Goal: Contribute content: Contribute content

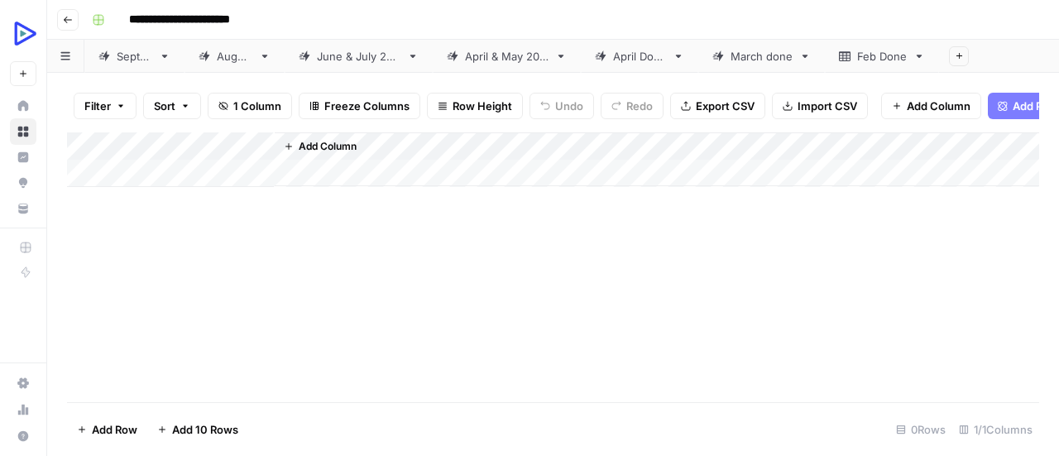
click at [152, 53] on div "[DATE]" at bounding box center [135, 56] width 36 height 17
click at [305, 283] on div "Add Column" at bounding box center [553, 260] width 972 height 257
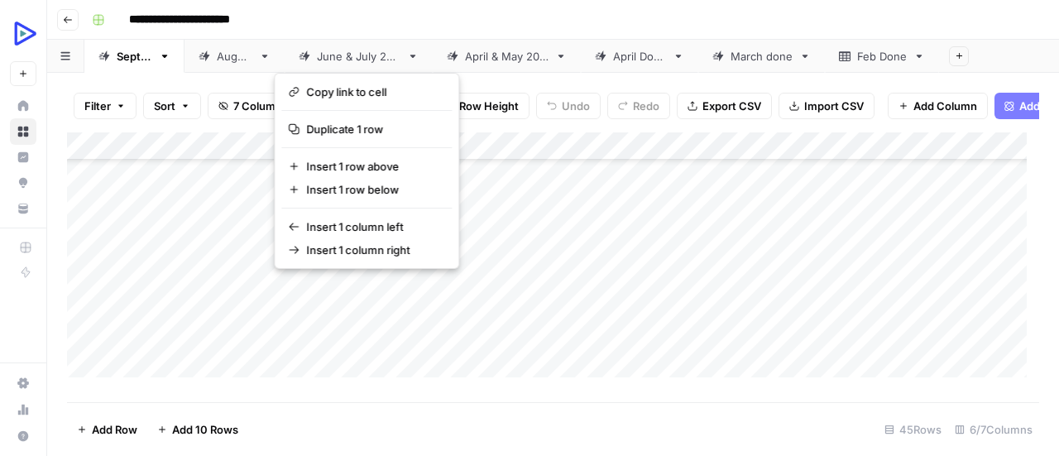
click at [305, 283] on button "button" at bounding box center [316, 288] width 84 height 29
click at [308, 287] on button "button" at bounding box center [316, 288] width 84 height 29
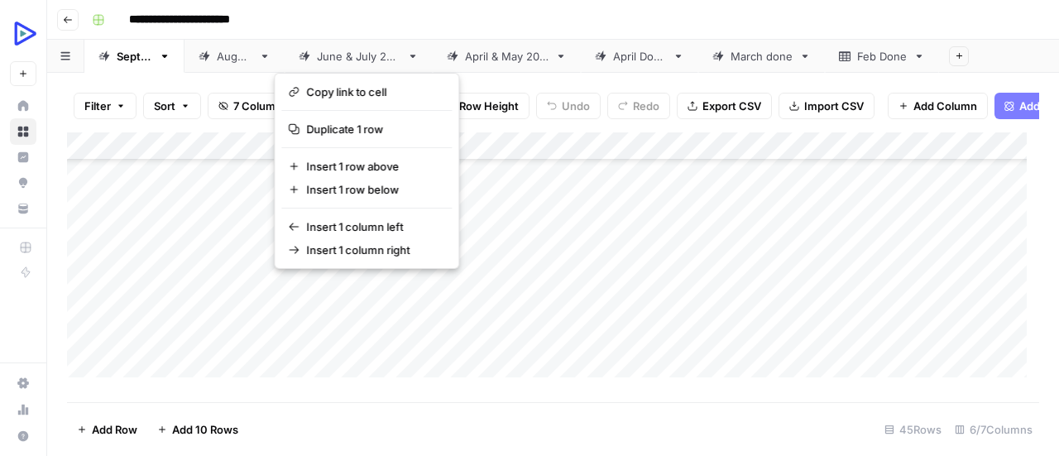
click at [343, 287] on button "button" at bounding box center [316, 288] width 84 height 29
click at [397, 287] on div "Add Column" at bounding box center [553, 260] width 972 height 257
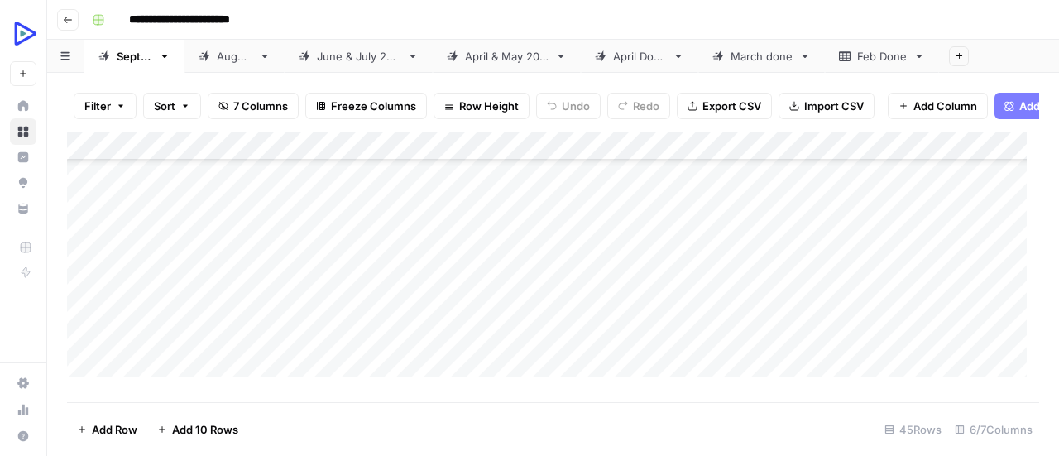
click at [286, 290] on div "Add Column" at bounding box center [553, 260] width 972 height 257
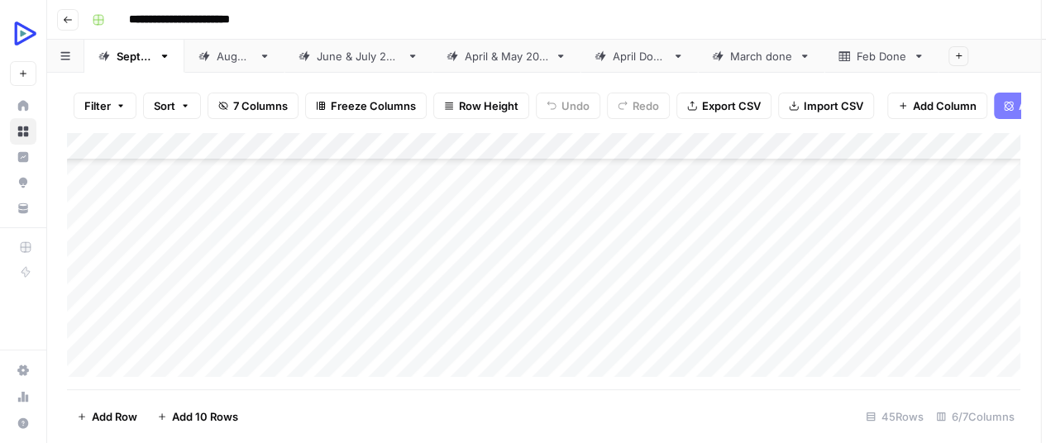
click at [286, 290] on div at bounding box center [315, 288] width 85 height 31
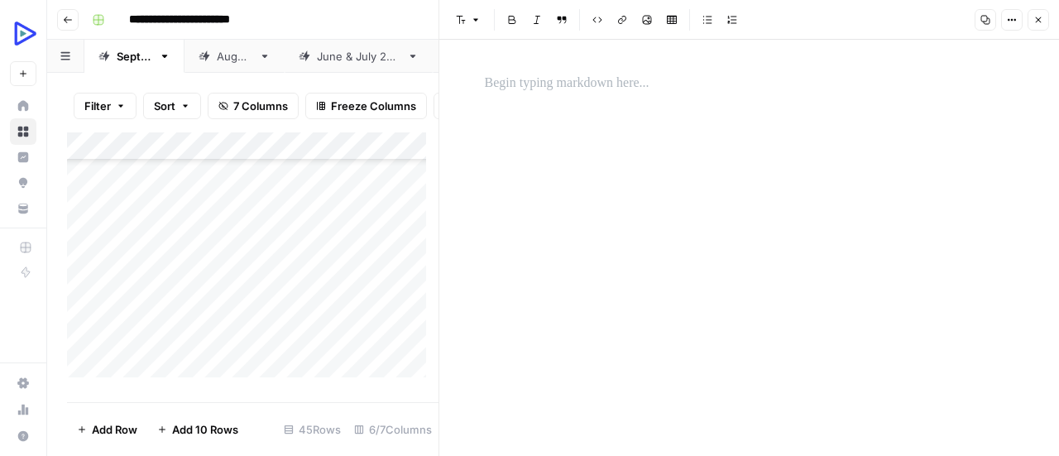
click at [546, 81] on p at bounding box center [749, 84] width 529 height 22
click at [641, 20] on span "Image" at bounding box center [641, 20] width 1 height 1
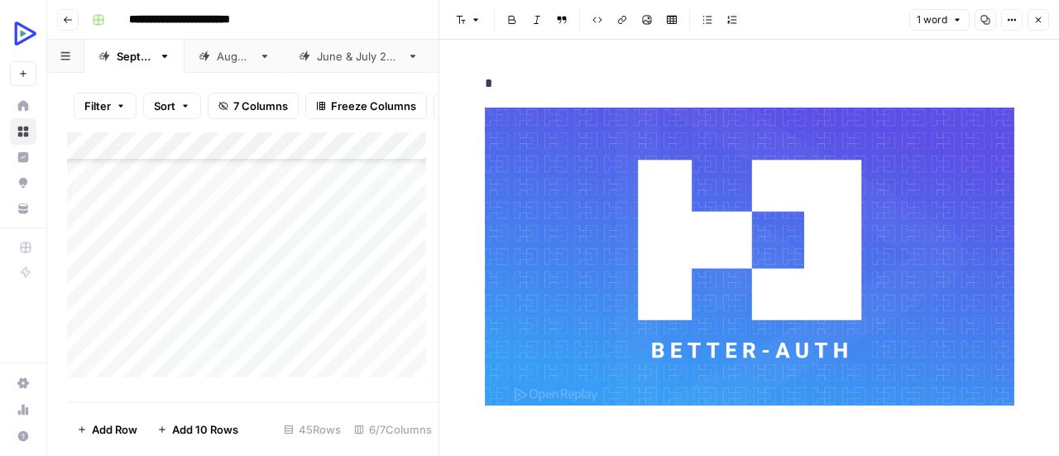
click at [301, 324] on div "Add Column" at bounding box center [252, 260] width 371 height 257
click at [1042, 23] on icon "button" at bounding box center [1038, 20] width 10 height 10
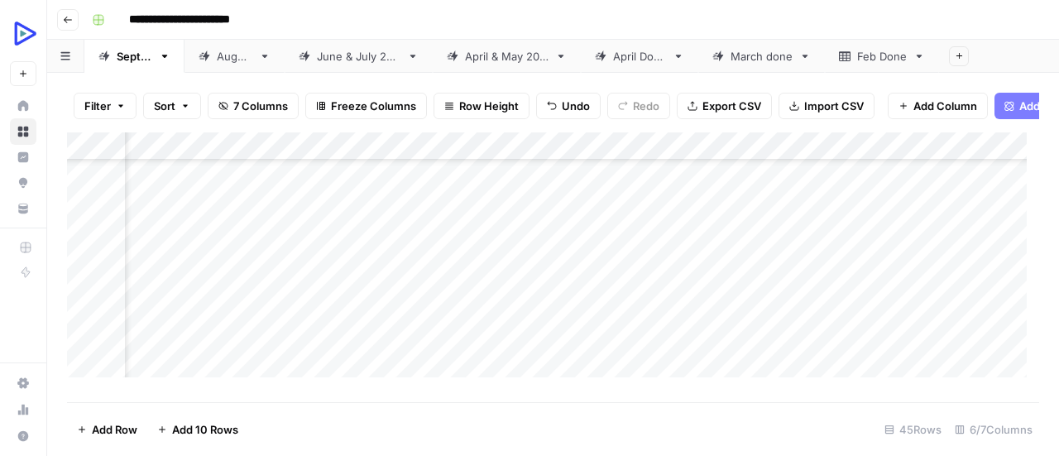
scroll to position [319, 84]
click at [214, 318] on div "Add Column" at bounding box center [553, 260] width 972 height 257
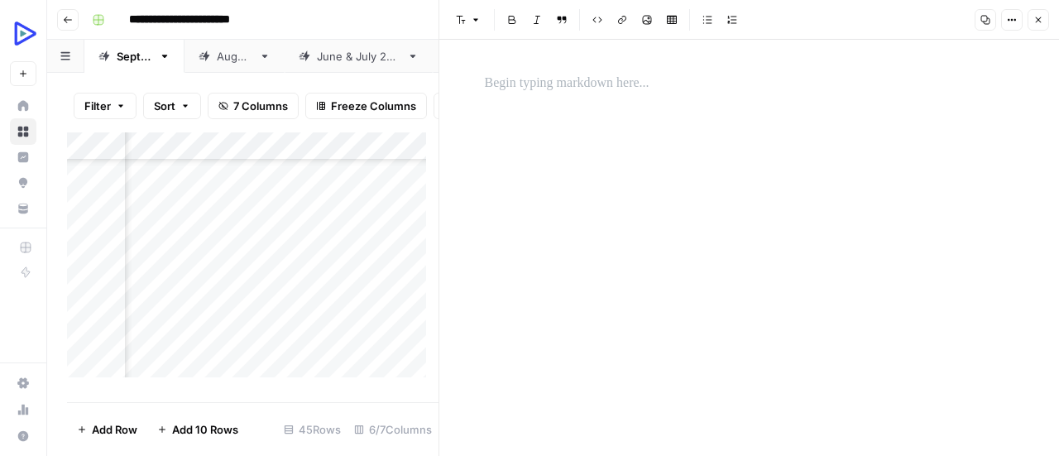
click at [574, 86] on p at bounding box center [749, 84] width 529 height 22
click at [493, 221] on div "*" at bounding box center [749, 248] width 549 height 416
click at [643, 19] on icon "button" at bounding box center [647, 20] width 10 height 10
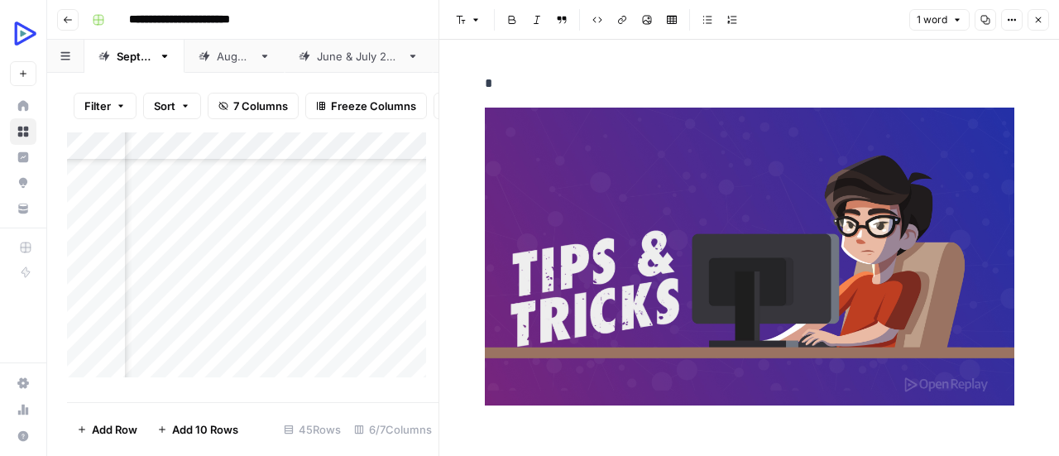
click at [1042, 21] on icon "button" at bounding box center [1038, 20] width 10 height 10
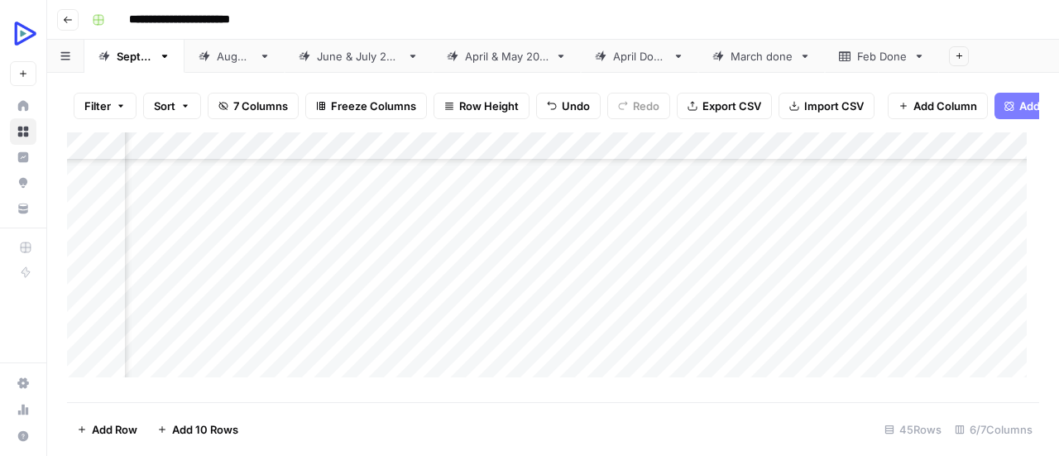
click at [227, 338] on div "Add Column" at bounding box center [553, 260] width 972 height 257
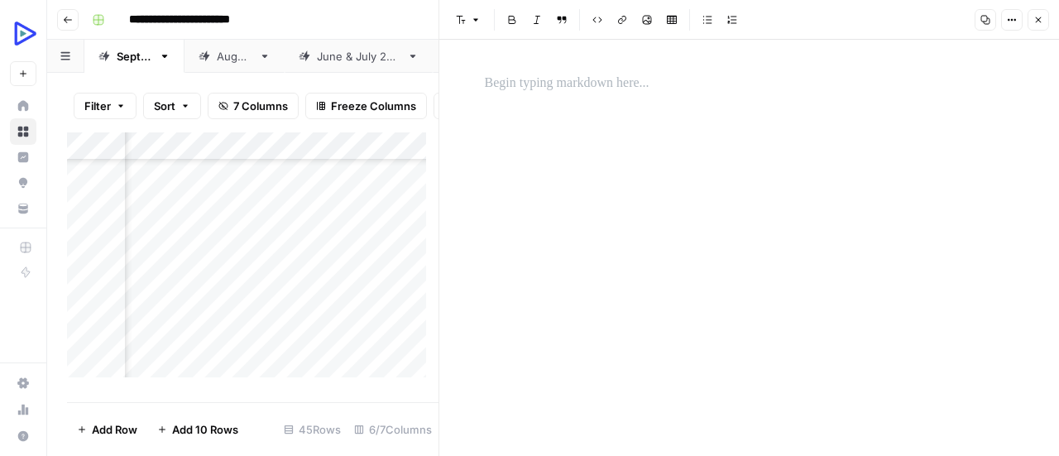
click at [614, 84] on p at bounding box center [749, 84] width 529 height 22
click at [670, 173] on div "*" at bounding box center [749, 248] width 549 height 416
click at [652, 24] on button "Image" at bounding box center [647, 20] width 22 height 22
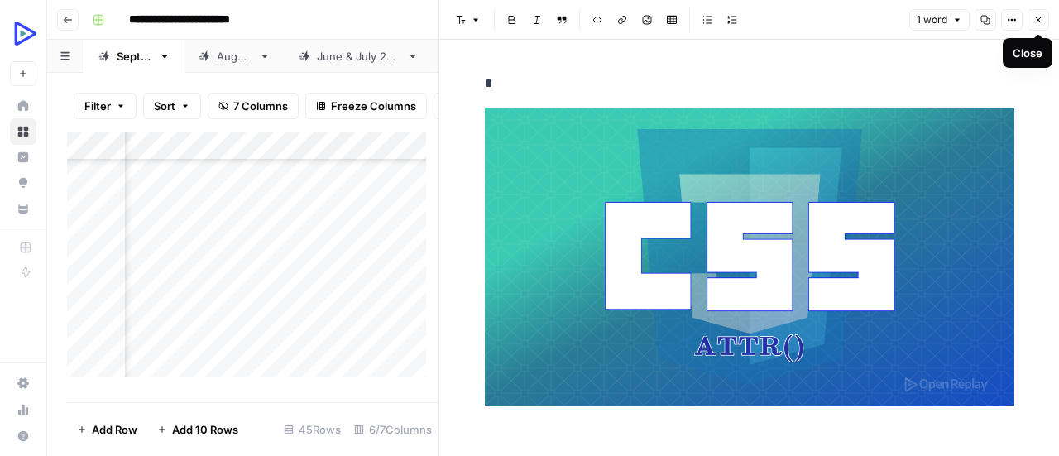
click at [1042, 25] on button "Close" at bounding box center [1038, 20] width 22 height 22
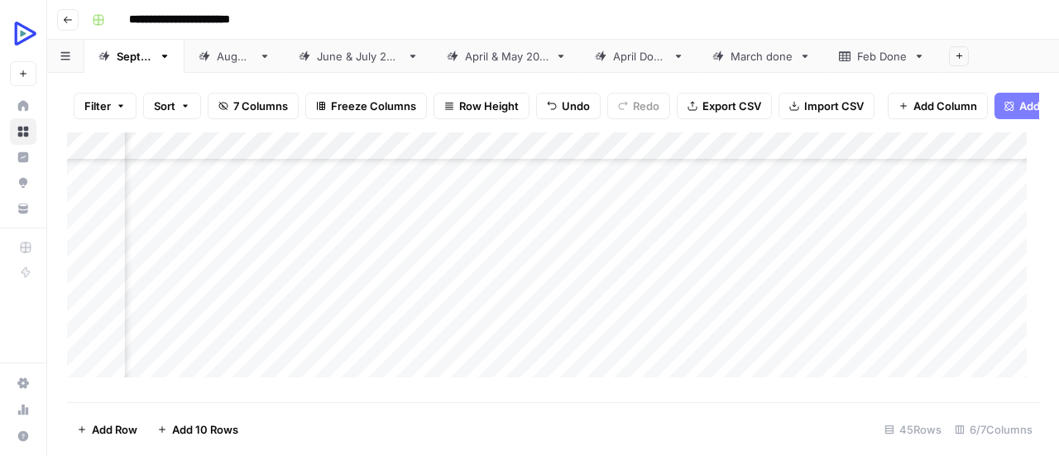
scroll to position [427, 84]
click at [223, 267] on div "Add Column" at bounding box center [553, 260] width 972 height 257
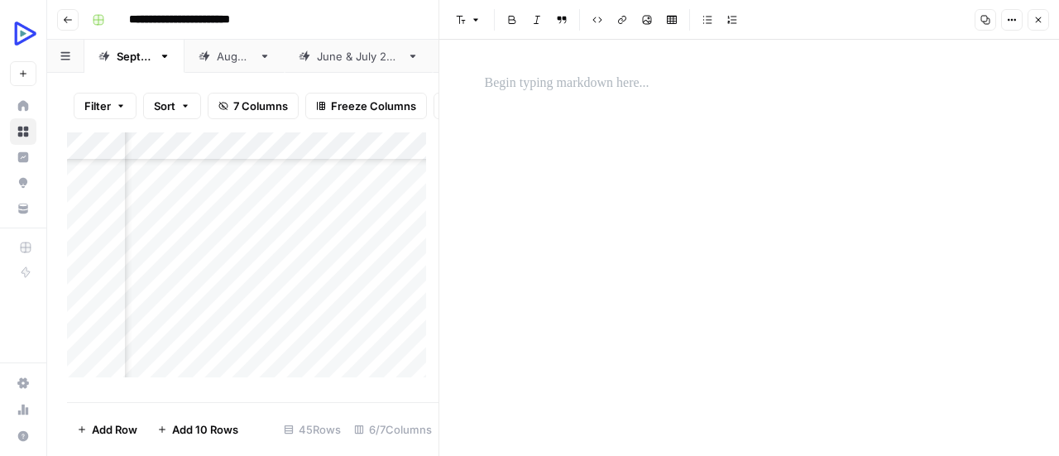
click at [545, 79] on p at bounding box center [749, 84] width 529 height 22
click at [677, 216] on div "*" at bounding box center [749, 248] width 549 height 416
click at [647, 21] on icon "button" at bounding box center [647, 20] width 10 height 10
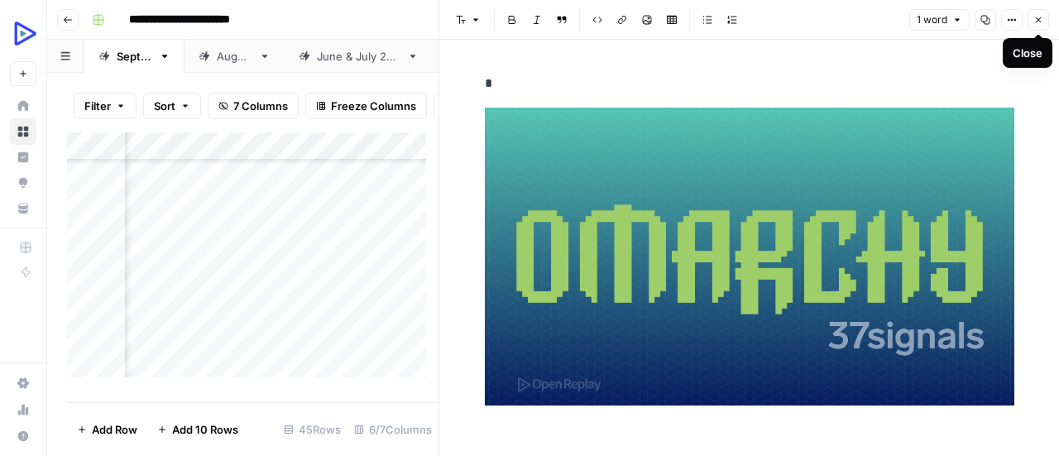
click at [1042, 20] on span "Close" at bounding box center [1042, 20] width 1 height 1
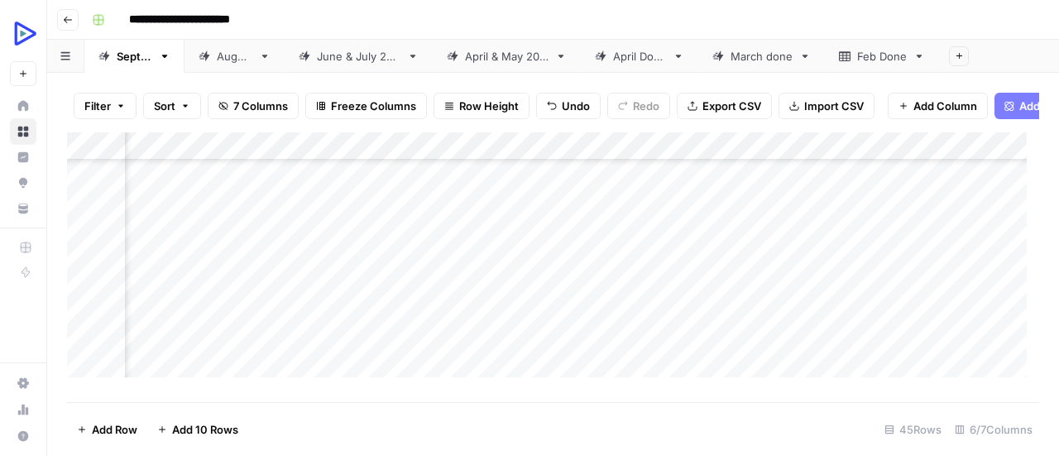
click at [235, 296] on div "Add Column" at bounding box center [553, 260] width 972 height 257
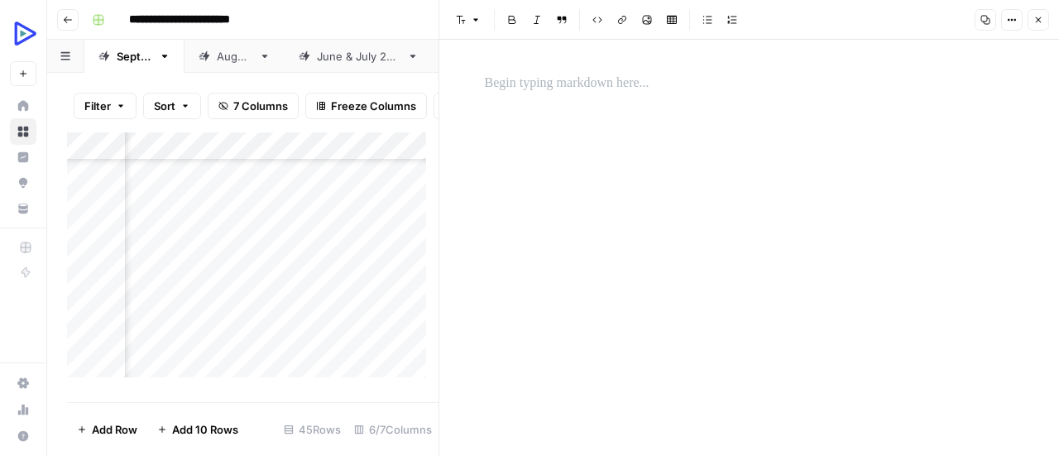
click at [333, 261] on div "Add Column" at bounding box center [252, 260] width 371 height 257
click at [1040, 18] on icon "button" at bounding box center [1039, 20] width 6 height 6
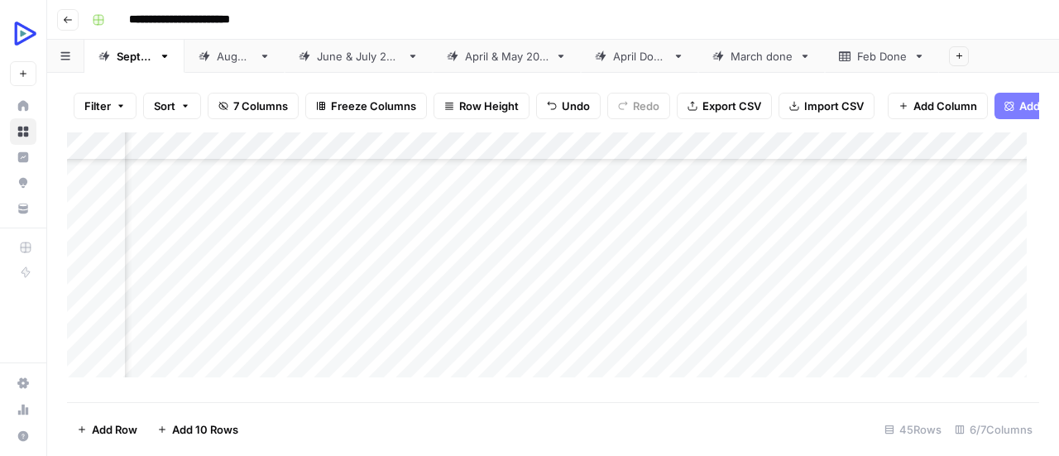
click at [207, 285] on div "Add Column" at bounding box center [553, 260] width 972 height 257
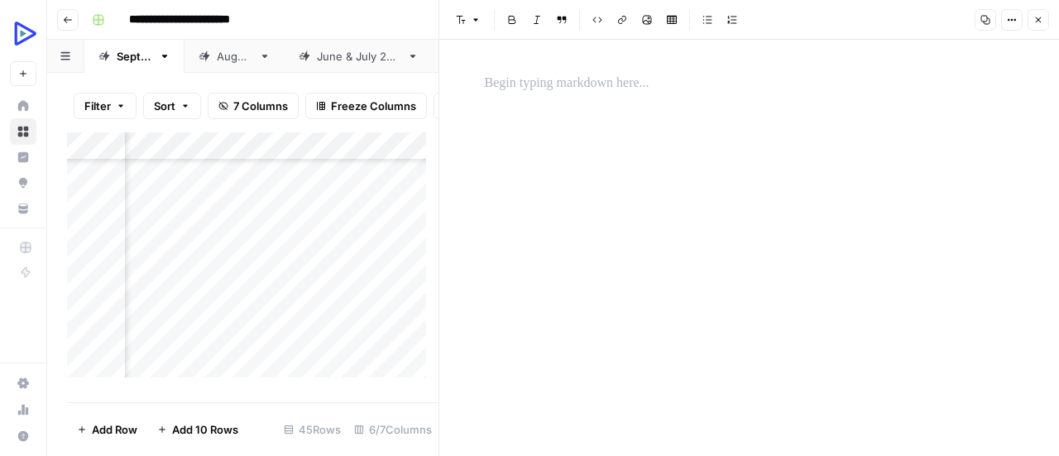
click at [600, 180] on div at bounding box center [749, 248] width 549 height 416
click at [616, 85] on p at bounding box center [749, 84] width 529 height 22
click at [642, 21] on icon "button" at bounding box center [647, 20] width 10 height 10
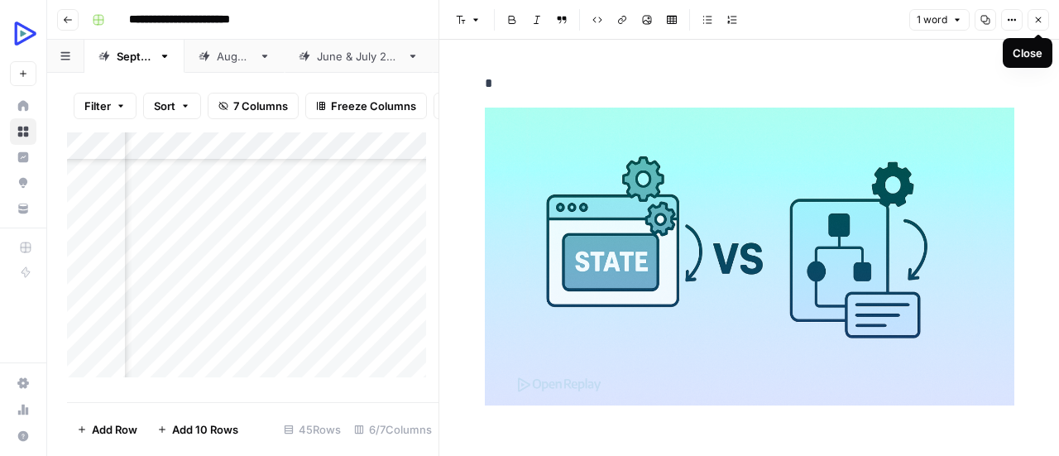
click at [1042, 24] on icon "button" at bounding box center [1038, 20] width 10 height 10
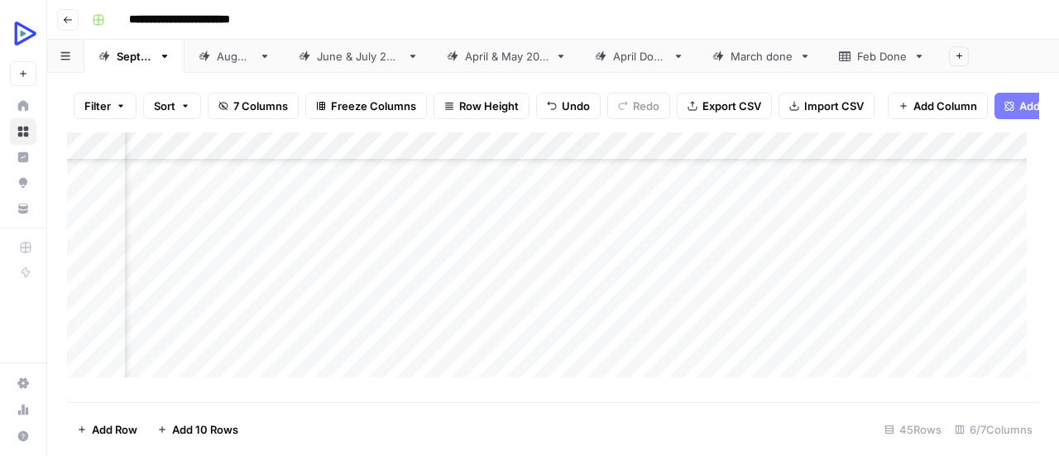
click at [219, 326] on div "Add Column" at bounding box center [553, 260] width 972 height 257
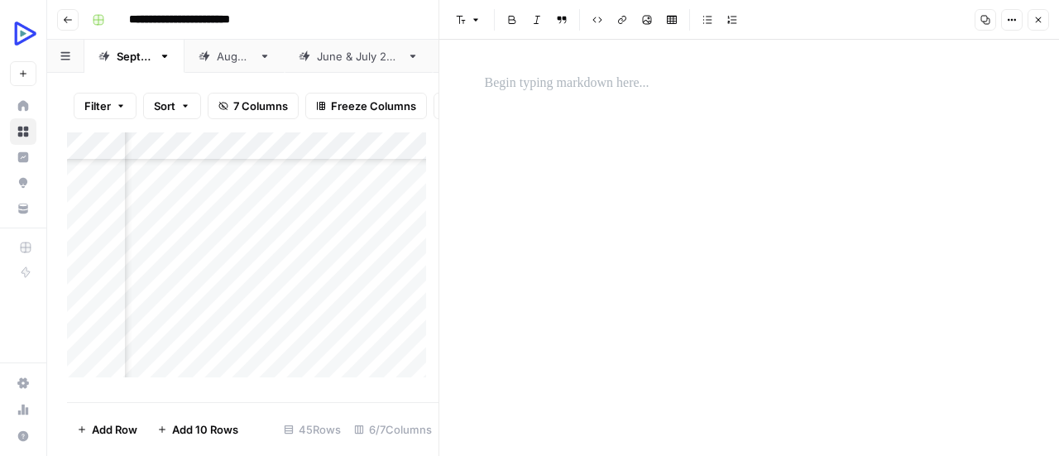
click at [574, 81] on p at bounding box center [749, 84] width 529 height 22
click at [667, 214] on div "*" at bounding box center [749, 248] width 549 height 416
click at [642, 17] on icon "button" at bounding box center [647, 20] width 10 height 10
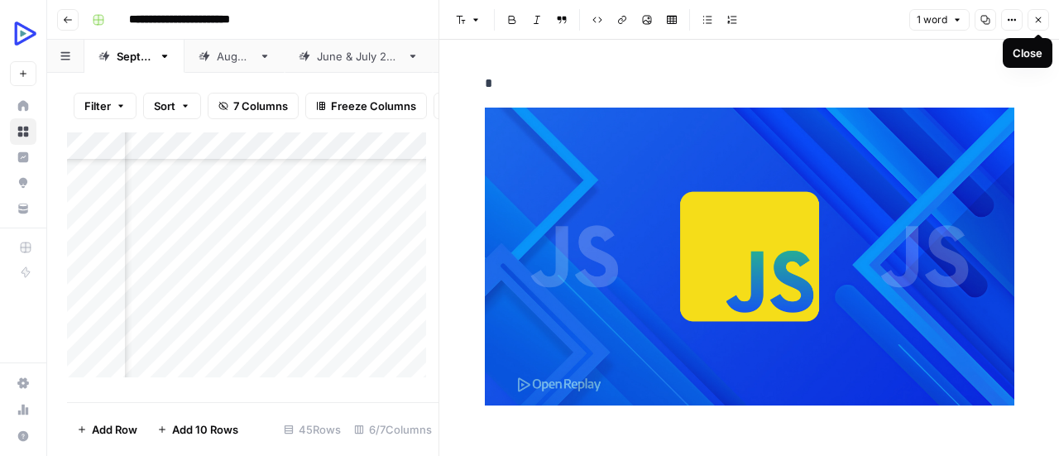
click at [1044, 17] on button "Close" at bounding box center [1038, 20] width 22 height 22
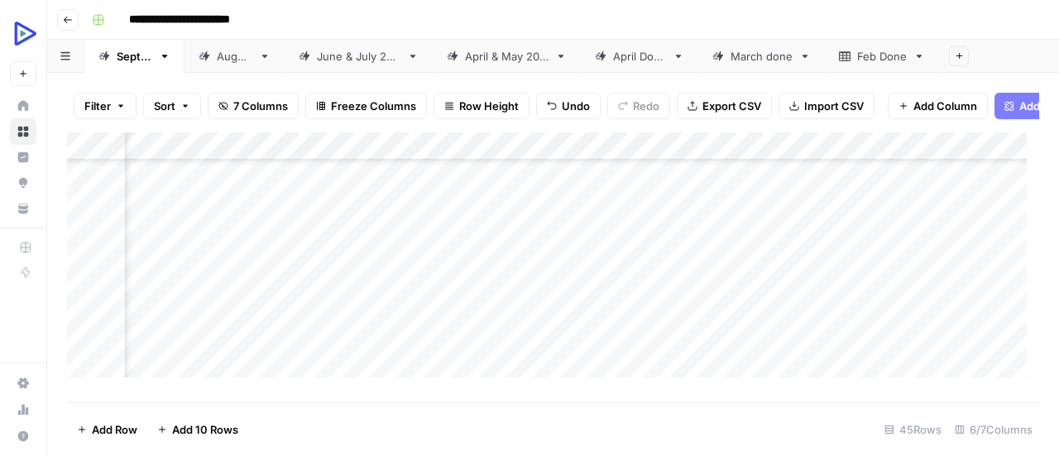
click at [240, 361] on div "Add Column" at bounding box center [553, 260] width 972 height 257
click at [232, 353] on div "Add Column" at bounding box center [553, 260] width 972 height 257
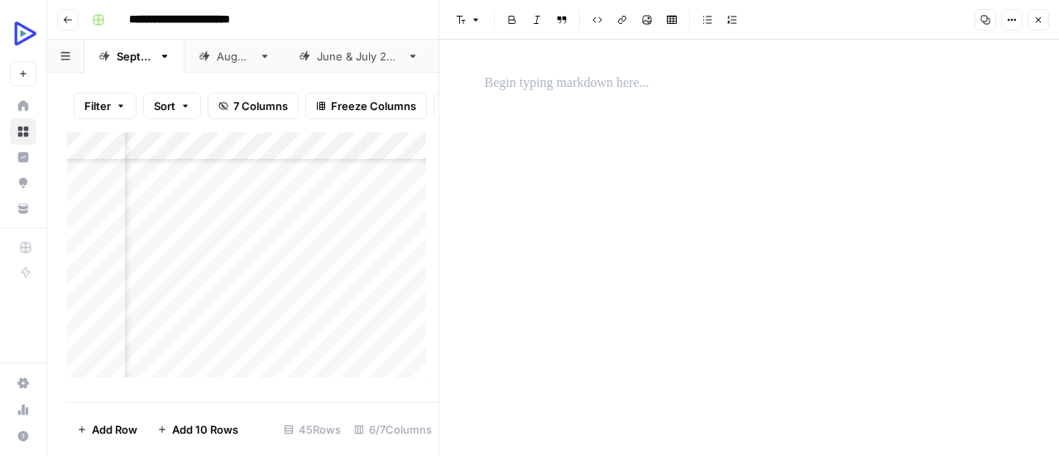
click at [582, 89] on p at bounding box center [749, 84] width 529 height 22
click at [644, 18] on icon "button" at bounding box center [647, 20] width 10 height 10
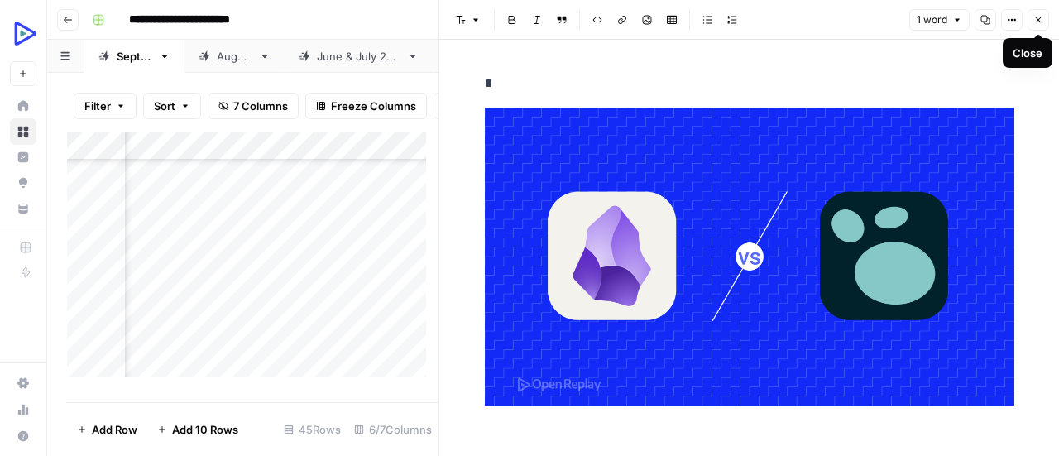
click at [1041, 21] on icon "button" at bounding box center [1038, 20] width 10 height 10
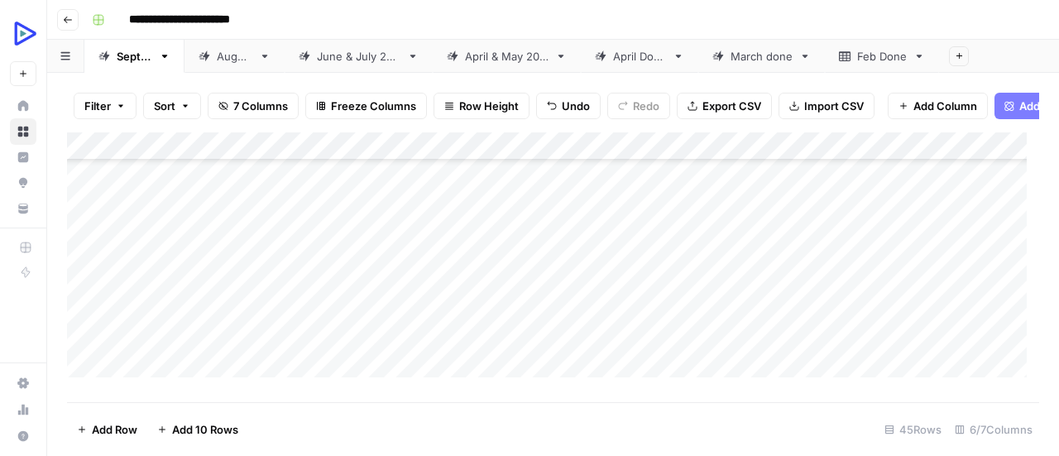
scroll to position [583, 0]
click at [306, 225] on div "Add Column" at bounding box center [553, 260] width 972 height 257
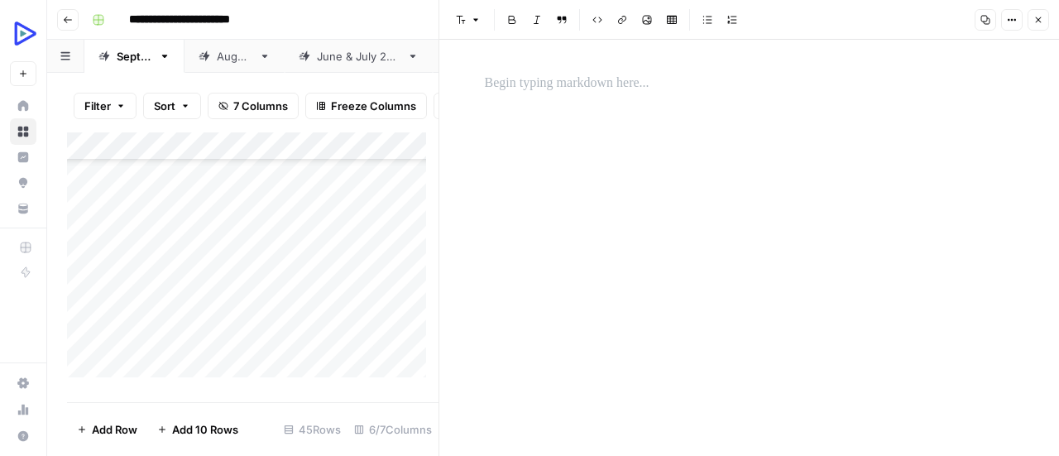
click at [529, 89] on p at bounding box center [749, 84] width 529 height 22
click at [665, 81] on p at bounding box center [749, 84] width 529 height 22
click at [622, 169] on div "*" at bounding box center [749, 248] width 549 height 416
click at [643, 12] on button "Image" at bounding box center [647, 20] width 22 height 22
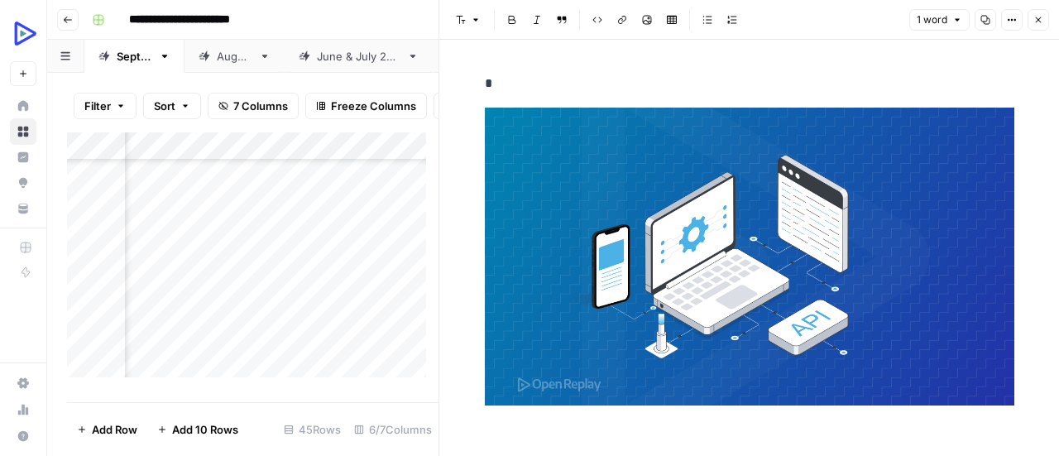
click at [1051, 26] on header "Font style Bold Italic Block quote Code block Link Image Insert Table Bulleted …" at bounding box center [749, 20] width 620 height 40
click at [1045, 21] on button "Close" at bounding box center [1038, 20] width 22 height 22
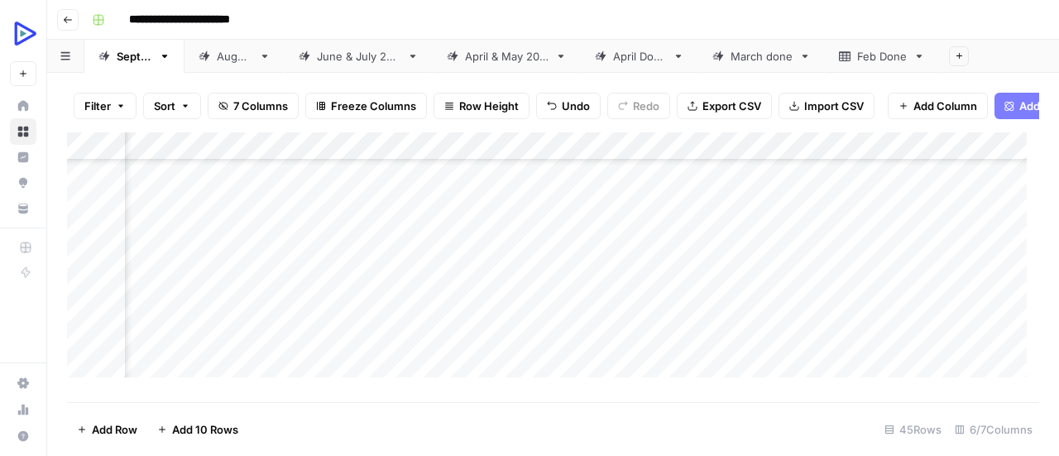
click at [173, 244] on div "Add Column" at bounding box center [553, 260] width 972 height 257
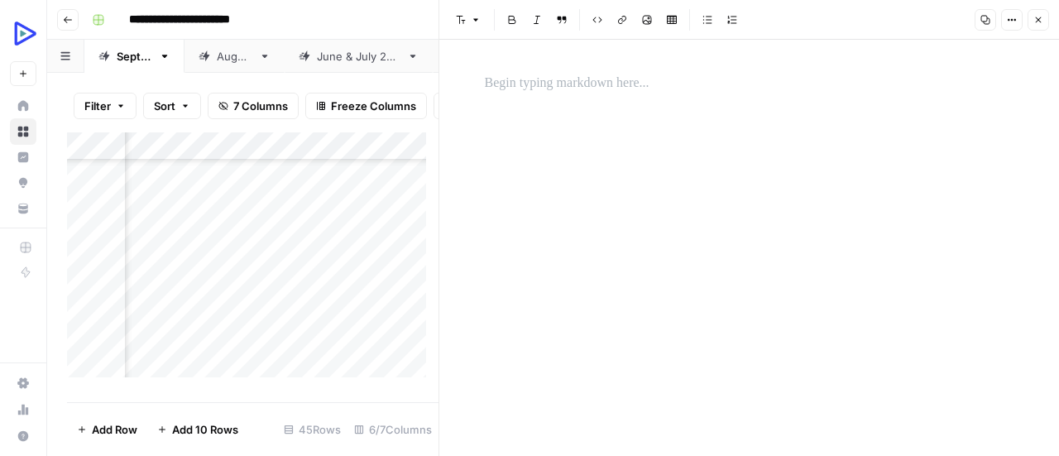
click at [536, 84] on p at bounding box center [749, 84] width 529 height 22
click at [588, 214] on div "*" at bounding box center [749, 248] width 549 height 416
click at [649, 21] on icon "button" at bounding box center [647, 20] width 10 height 10
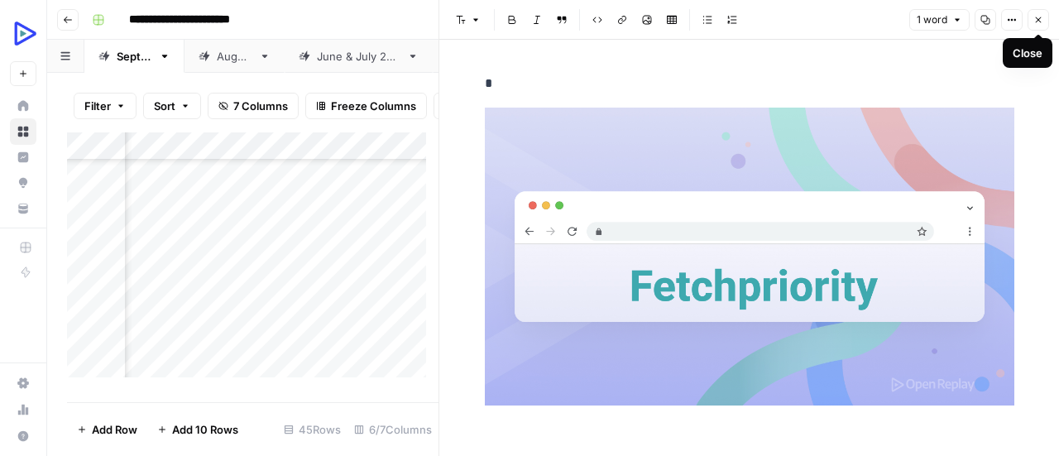
click at [1037, 19] on icon "button" at bounding box center [1039, 20] width 6 height 6
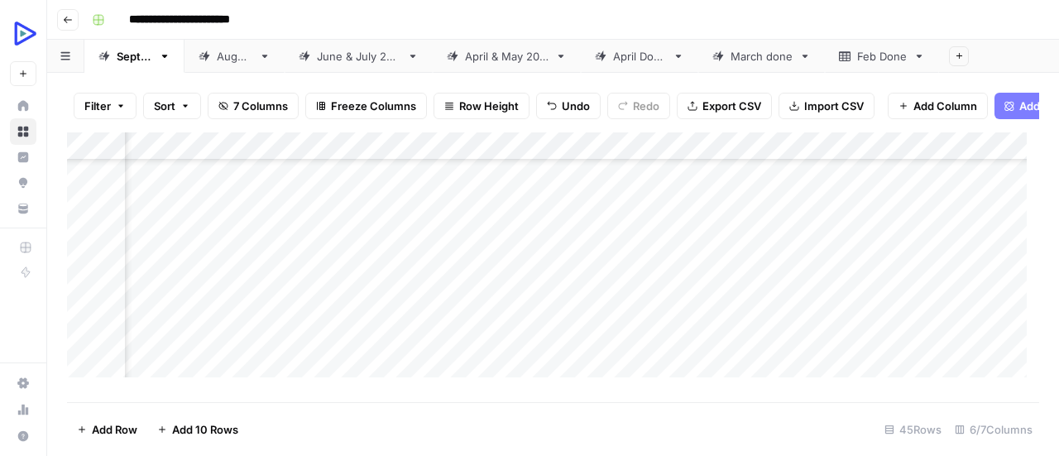
click at [193, 277] on div "Add Column" at bounding box center [553, 260] width 972 height 257
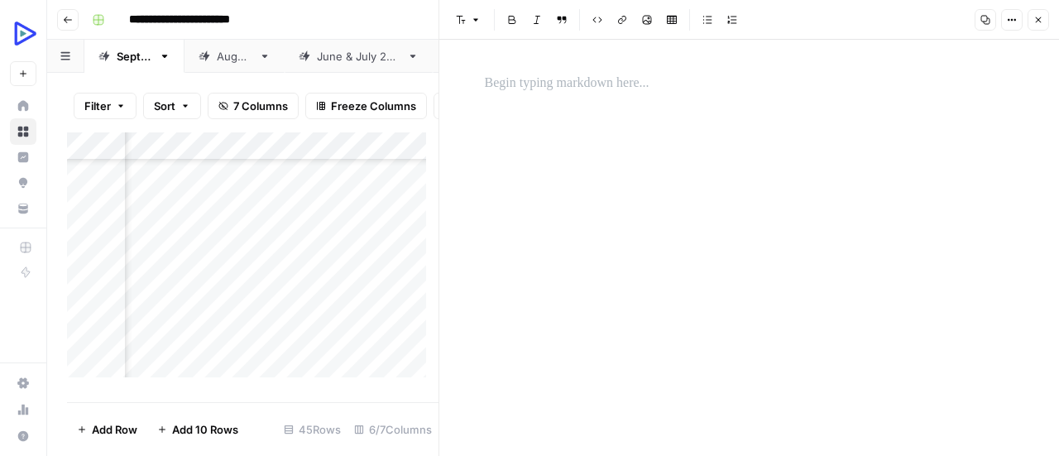
click at [515, 84] on p at bounding box center [749, 84] width 529 height 22
click at [772, 174] on div "*" at bounding box center [749, 248] width 549 height 416
click at [645, 21] on icon "button" at bounding box center [647, 20] width 9 height 9
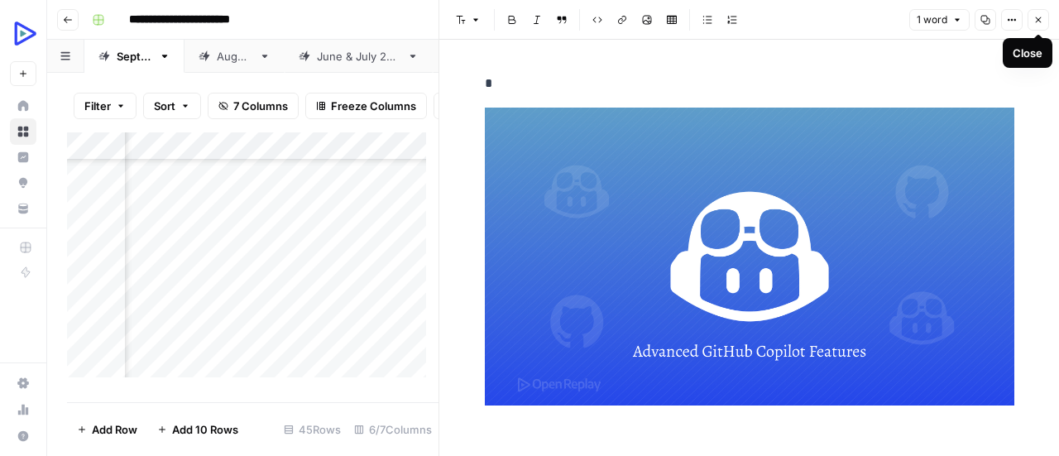
click at [1038, 22] on icon "button" at bounding box center [1038, 20] width 10 height 10
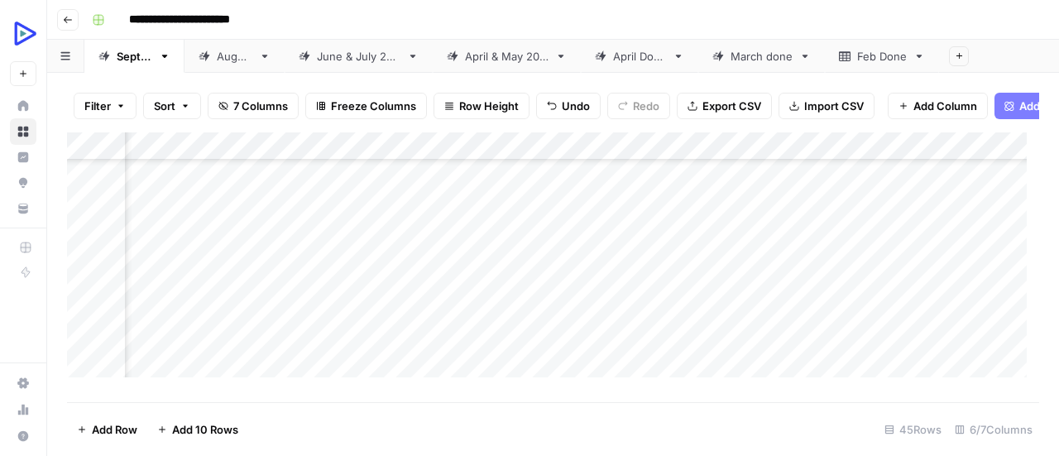
click at [182, 299] on div "Add Column" at bounding box center [553, 260] width 972 height 257
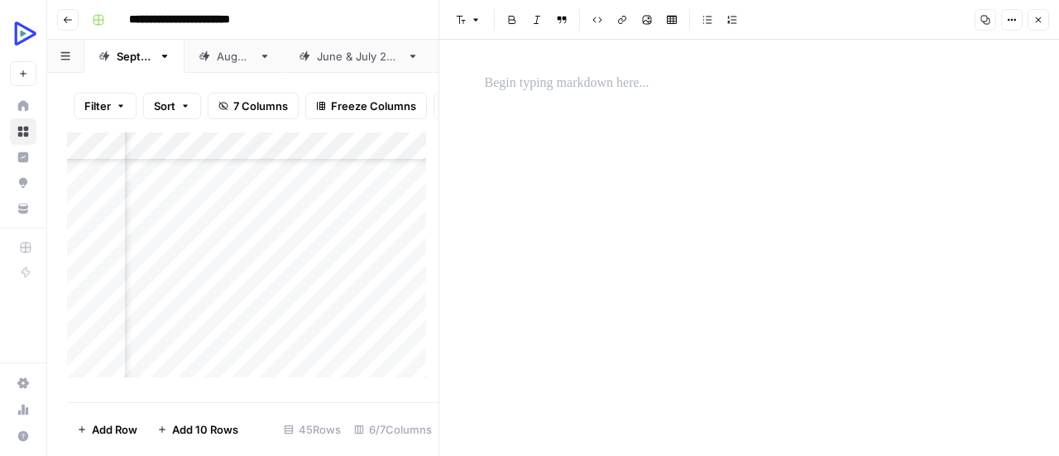
click at [614, 90] on p at bounding box center [749, 84] width 529 height 22
click at [648, 19] on icon "button" at bounding box center [647, 20] width 9 height 9
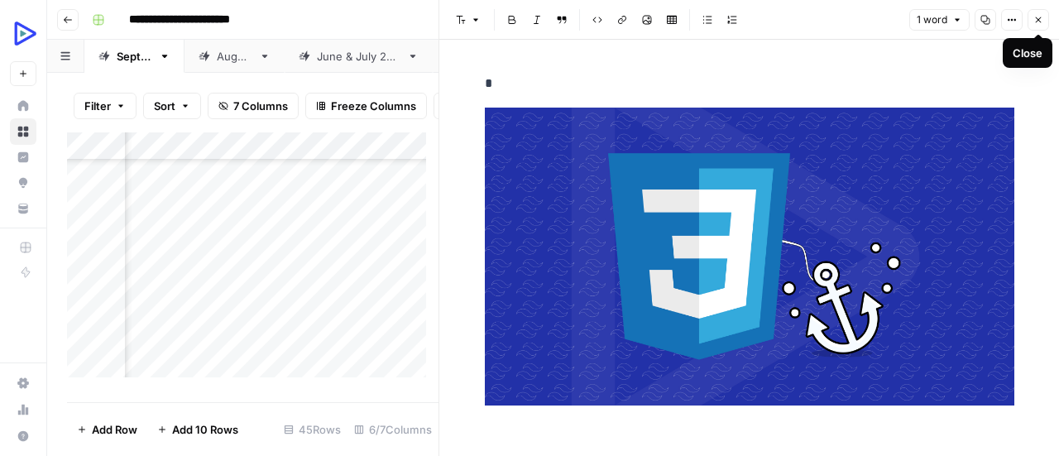
click at [1039, 18] on icon "button" at bounding box center [1039, 20] width 6 height 6
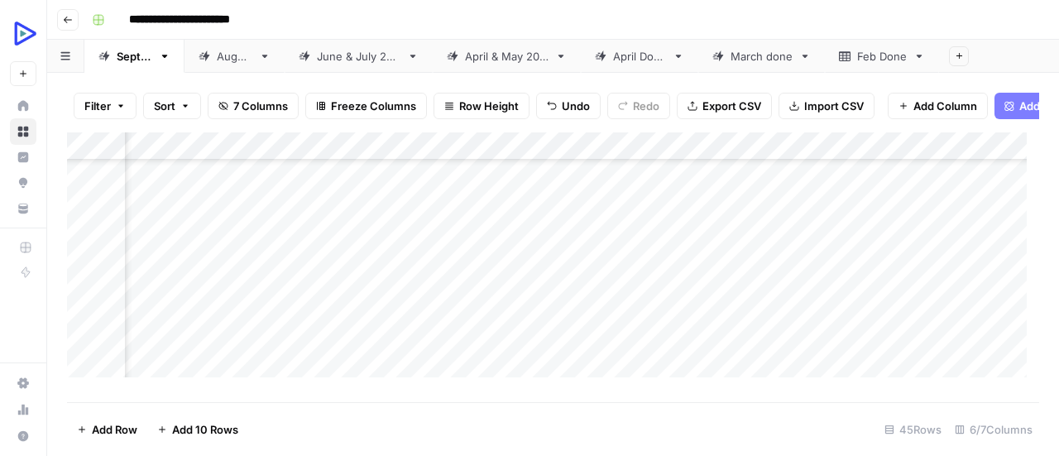
scroll to position [606, 127]
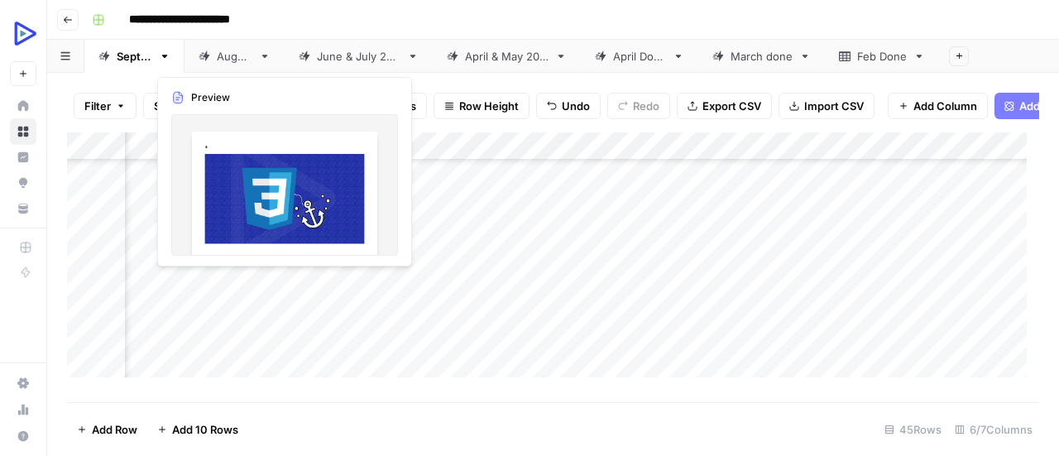
click at [171, 288] on div "Add Column" at bounding box center [553, 260] width 972 height 257
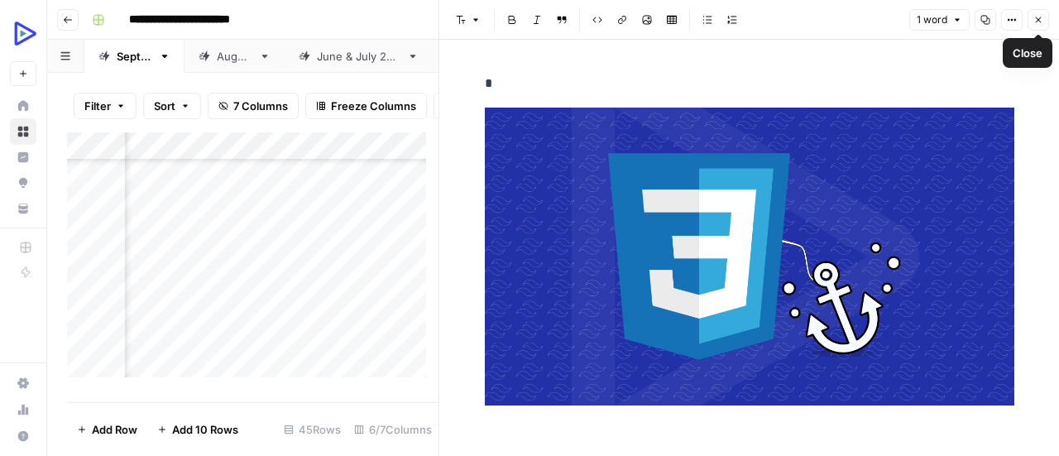
click at [1039, 19] on icon "button" at bounding box center [1038, 20] width 10 height 10
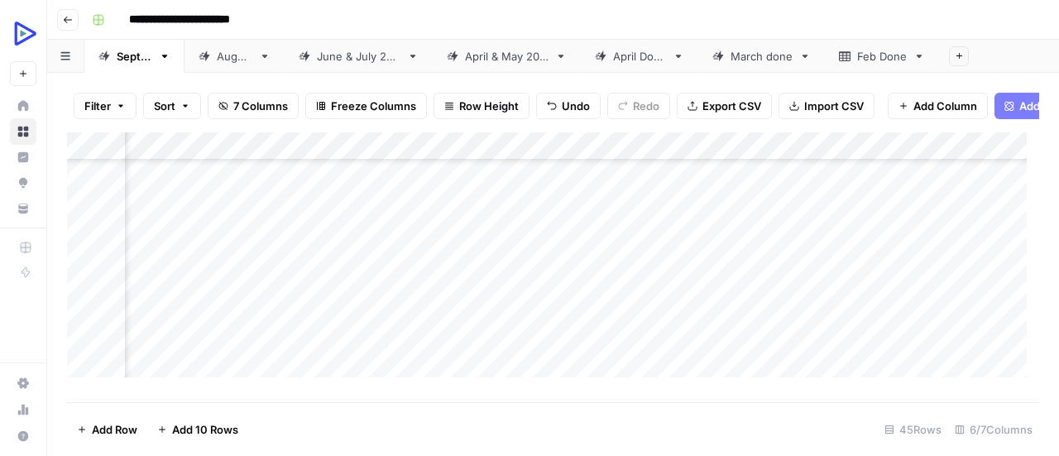
click at [184, 315] on div "Add Column" at bounding box center [553, 260] width 972 height 257
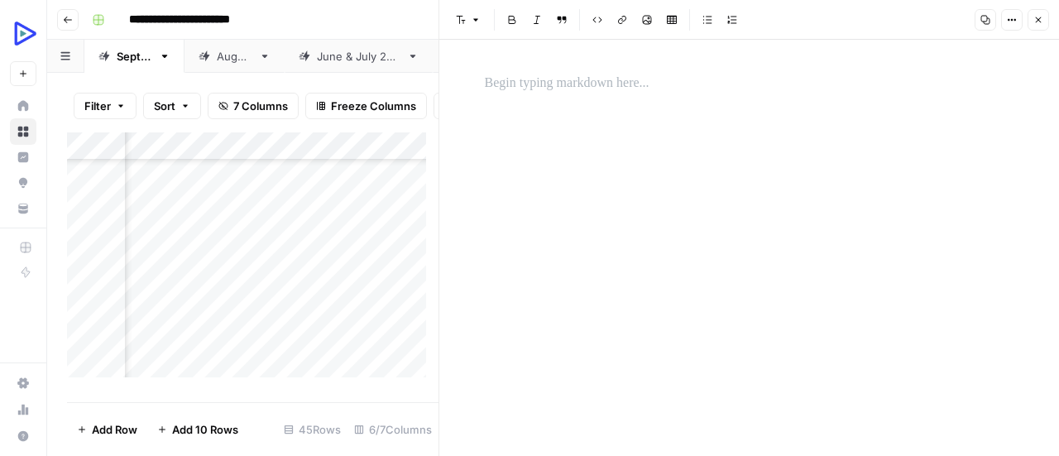
click at [553, 82] on p at bounding box center [749, 84] width 529 height 22
click at [567, 202] on div "*" at bounding box center [749, 248] width 549 height 416
click at [649, 19] on icon "button" at bounding box center [647, 20] width 10 height 10
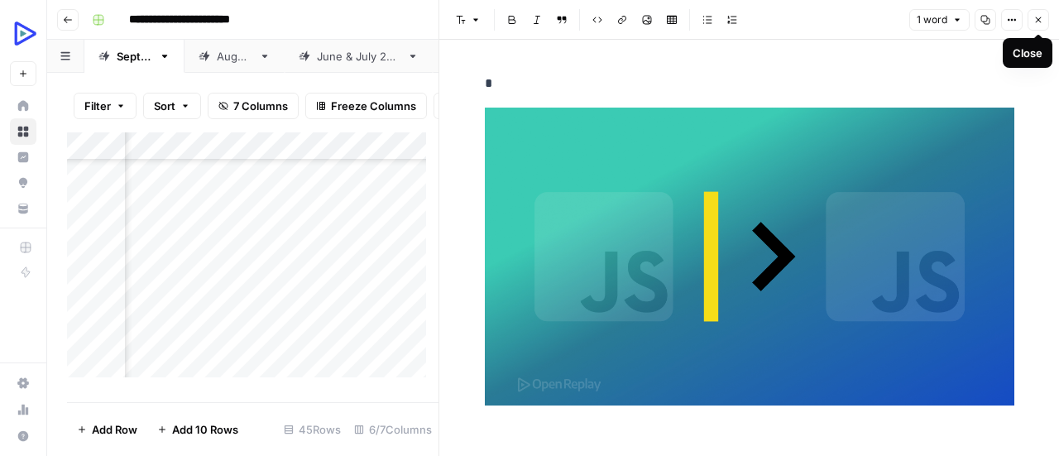
click at [1039, 16] on icon "button" at bounding box center [1038, 20] width 10 height 10
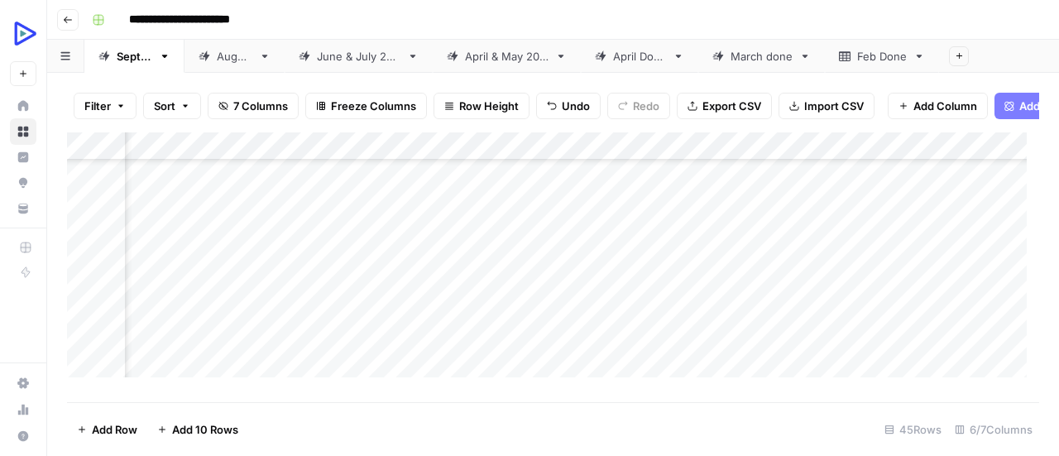
click at [205, 335] on div "Add Column" at bounding box center [553, 260] width 972 height 257
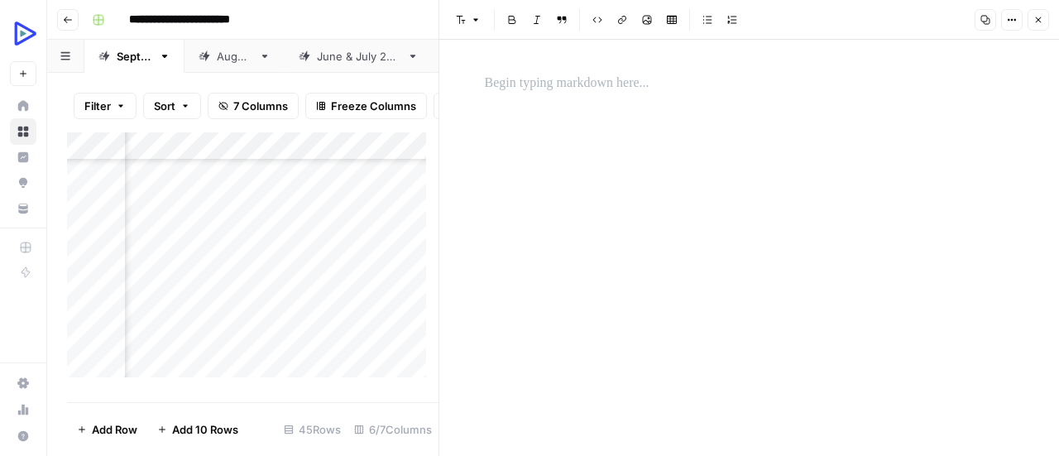
click at [516, 89] on p at bounding box center [749, 84] width 529 height 22
click at [575, 198] on div "*" at bounding box center [749, 248] width 549 height 416
click at [643, 22] on icon "button" at bounding box center [647, 20] width 10 height 10
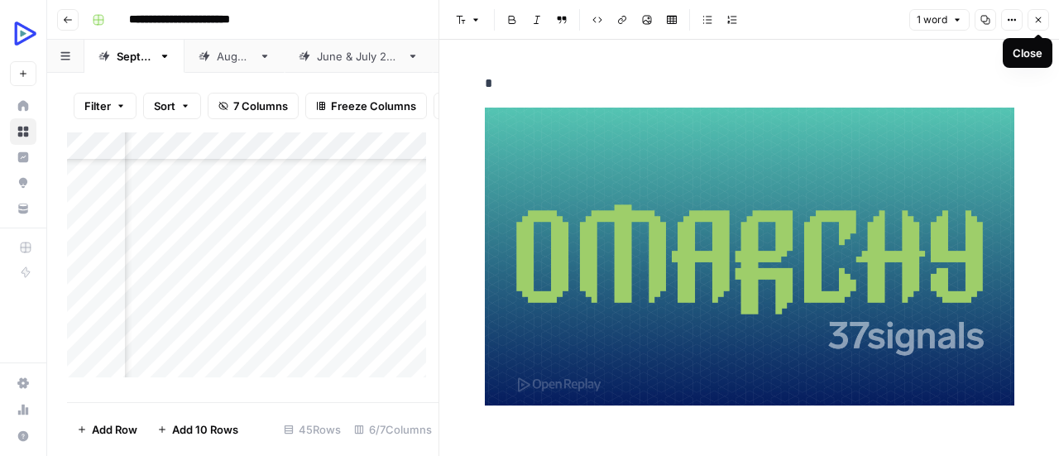
click at [1031, 26] on button "Close" at bounding box center [1038, 20] width 22 height 22
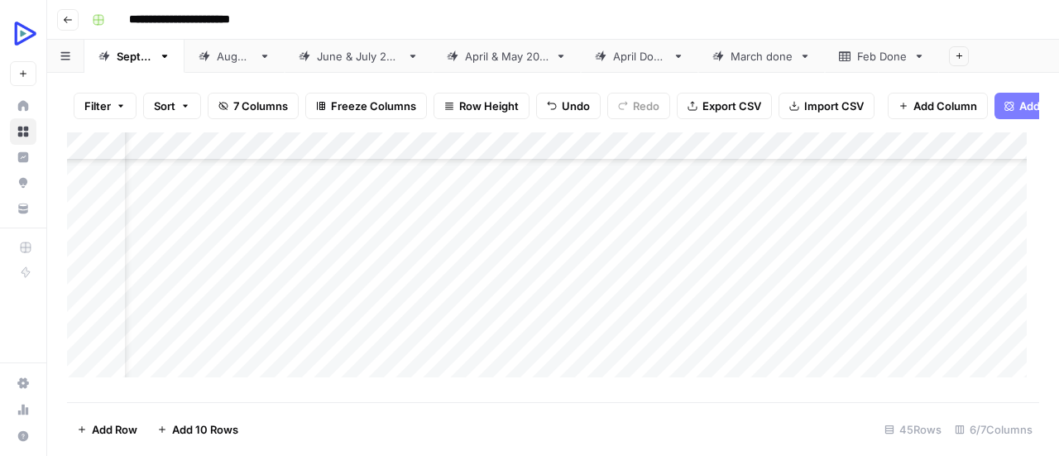
scroll to position [487, 58]
click at [256, 211] on div "Add Column" at bounding box center [553, 260] width 972 height 257
click at [255, 210] on div "Add Column" at bounding box center [553, 260] width 972 height 257
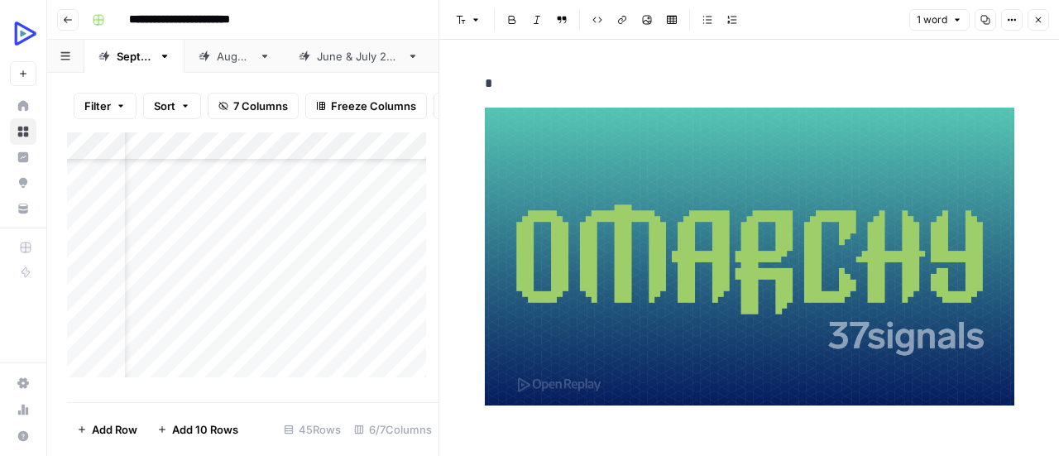
scroll to position [621, 58]
click at [256, 323] on div "Add Column" at bounding box center [252, 260] width 371 height 257
click at [253, 320] on div at bounding box center [257, 324] width 85 height 31
click at [251, 322] on div at bounding box center [257, 324] width 85 height 31
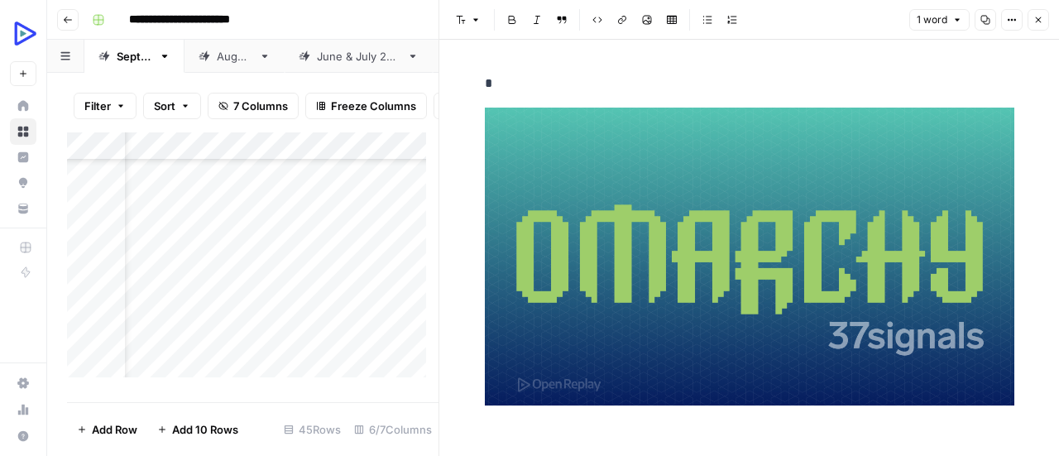
click at [566, 234] on img at bounding box center [749, 257] width 529 height 298
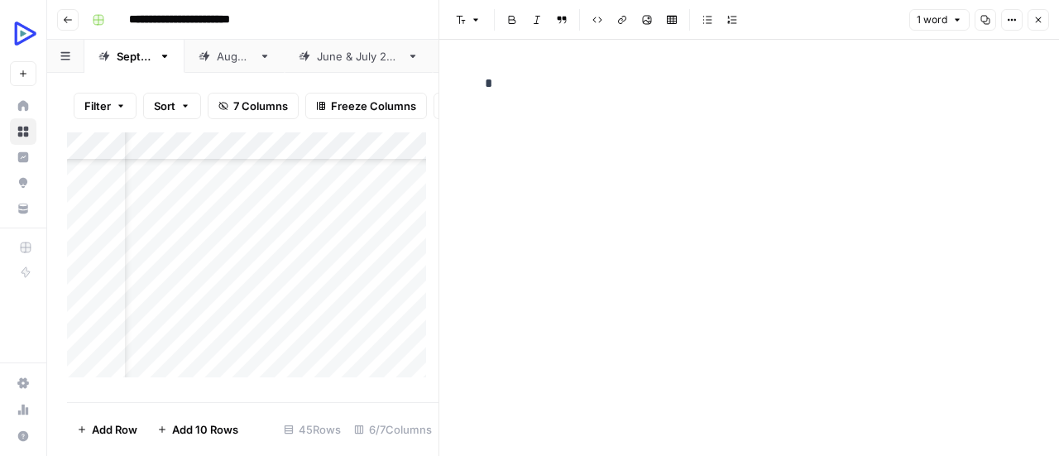
click at [643, 22] on icon "button" at bounding box center [647, 20] width 10 height 10
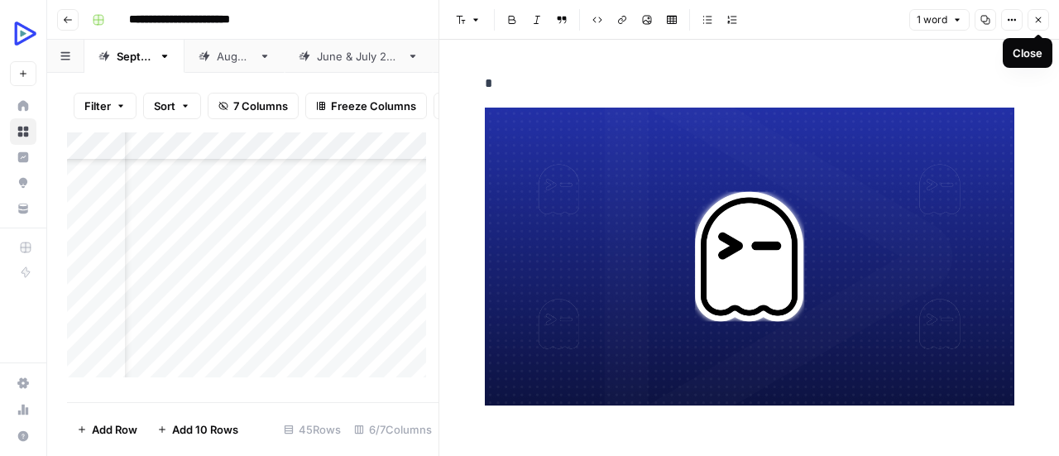
click at [1034, 24] on icon "button" at bounding box center [1038, 20] width 10 height 10
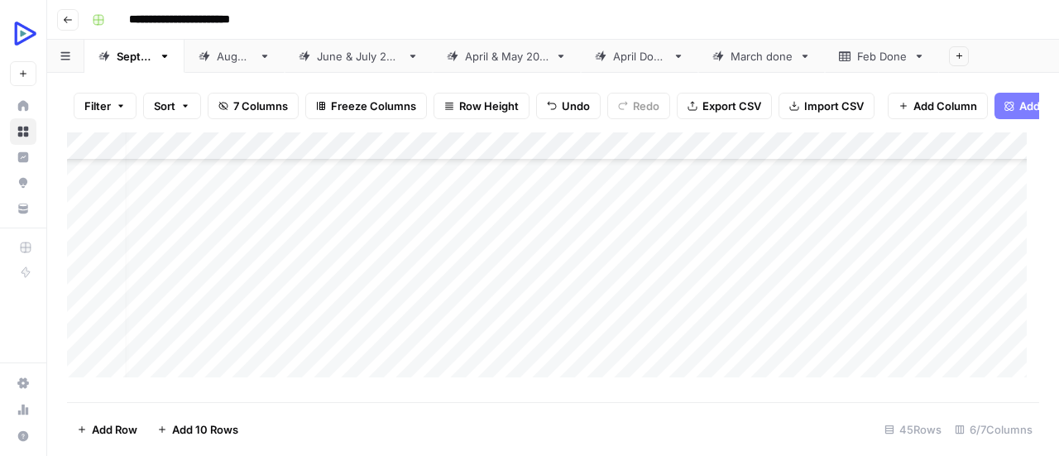
scroll to position [677, 0]
click at [299, 292] on div "Add Column" at bounding box center [553, 260] width 972 height 257
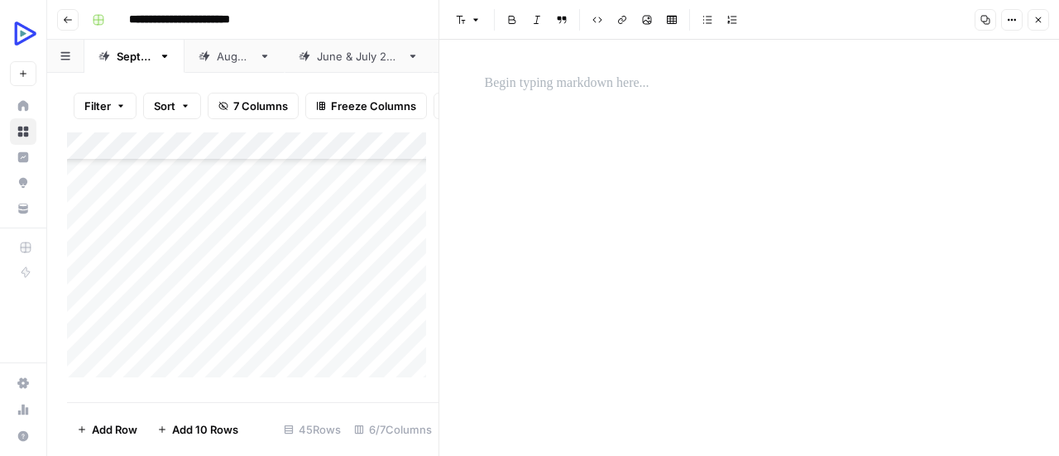
click at [619, 86] on p at bounding box center [749, 84] width 529 height 22
click at [642, 17] on icon "button" at bounding box center [647, 20] width 10 height 10
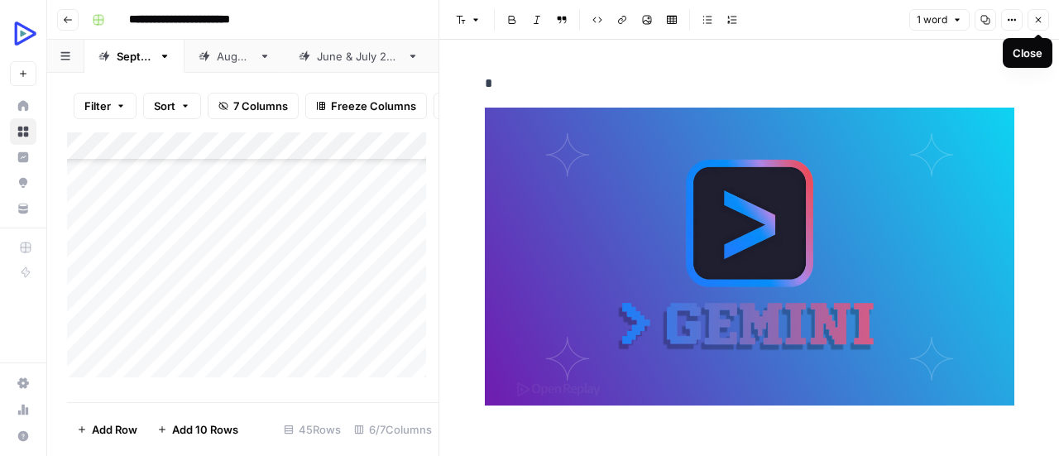
click at [1035, 17] on icon "button" at bounding box center [1038, 20] width 10 height 10
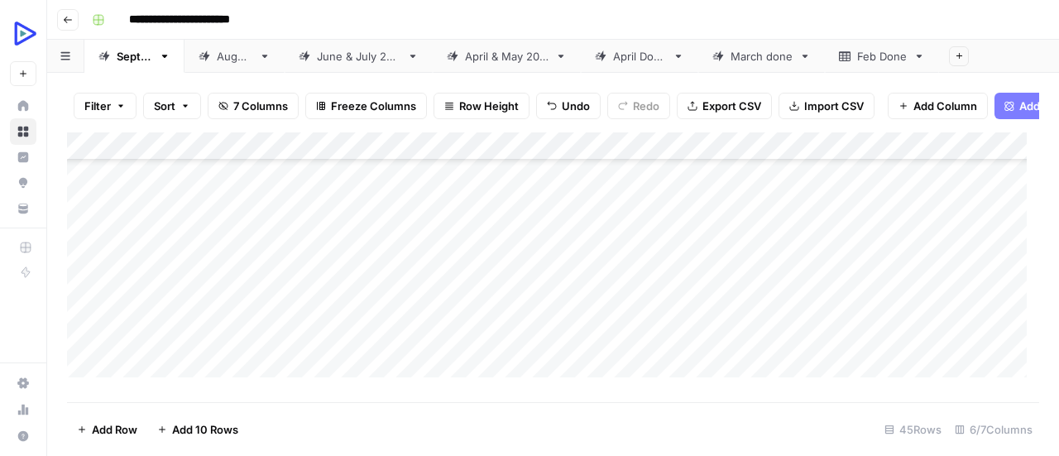
scroll to position [701, 0]
click at [294, 305] on div "Add Column" at bounding box center [553, 260] width 972 height 257
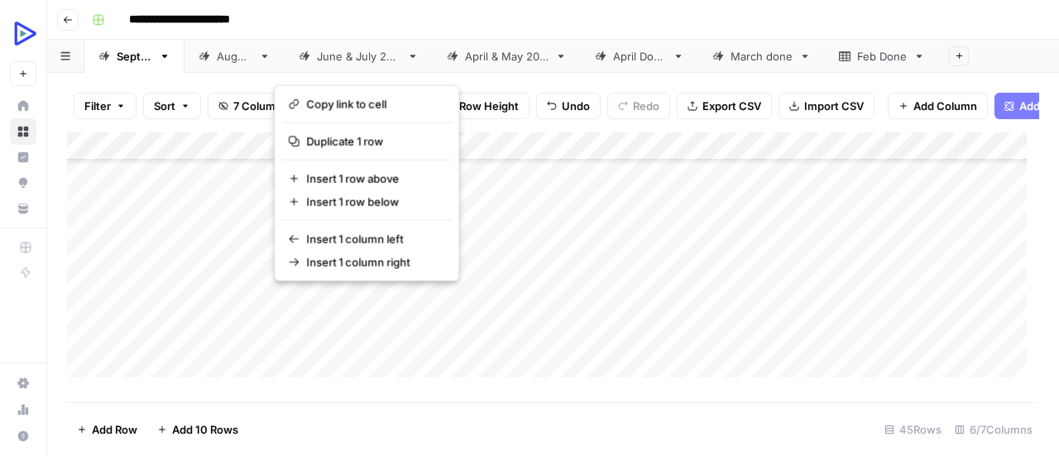
click at [306, 299] on button "button" at bounding box center [316, 300] width 84 height 29
click at [341, 299] on button "button" at bounding box center [316, 300] width 84 height 29
click at [317, 299] on button "button" at bounding box center [316, 300] width 84 height 29
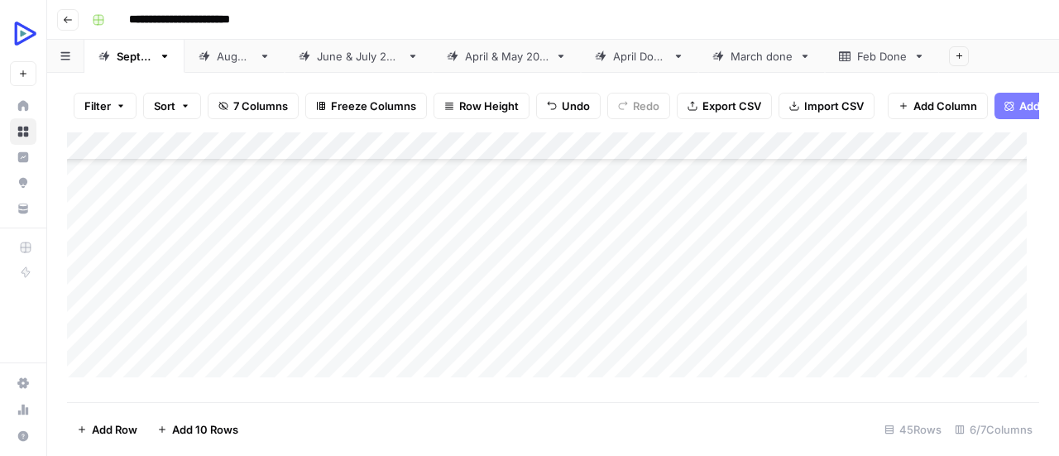
click at [384, 295] on div "Add Column" at bounding box center [553, 260] width 972 height 257
click at [338, 300] on div "Add Column" at bounding box center [553, 260] width 972 height 257
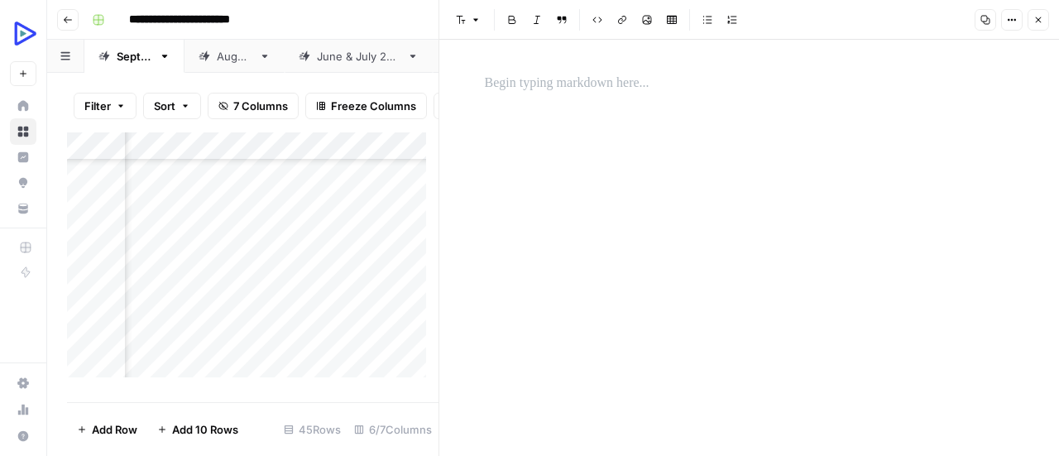
scroll to position [717, 151]
click at [668, 172] on div at bounding box center [749, 248] width 549 height 416
click at [610, 84] on p at bounding box center [749, 84] width 529 height 22
click at [647, 17] on icon "button" at bounding box center [647, 20] width 10 height 10
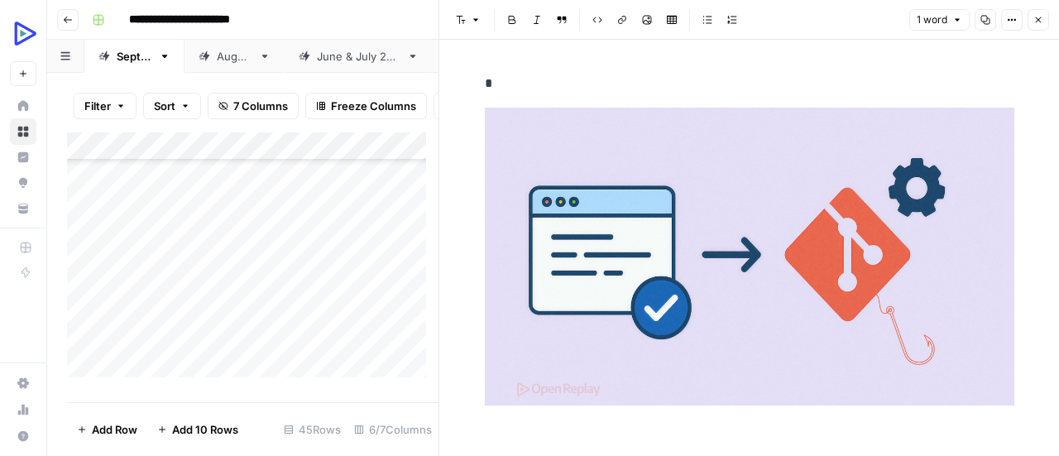
scroll to position [725, 0]
click at [1041, 15] on icon "button" at bounding box center [1038, 20] width 10 height 10
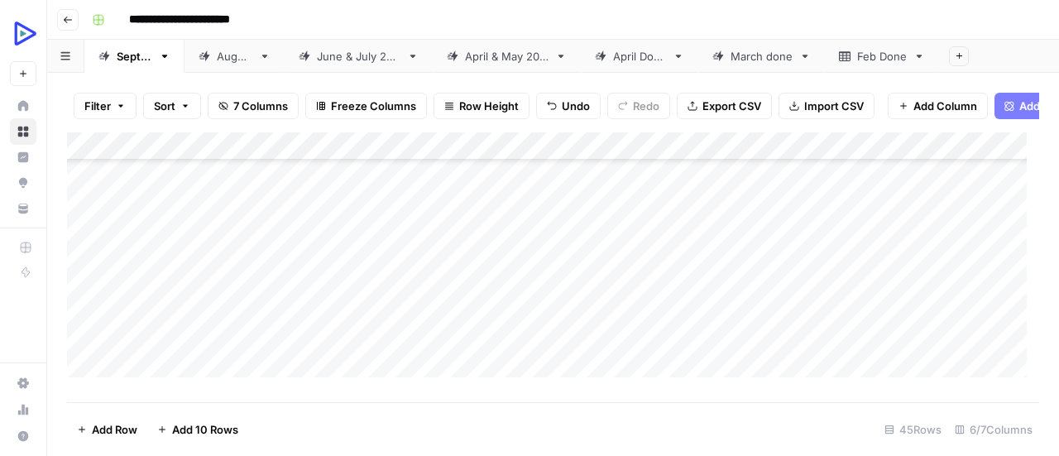
scroll to position [556, 0]
click at [321, 333] on div "Add Column" at bounding box center [553, 260] width 972 height 257
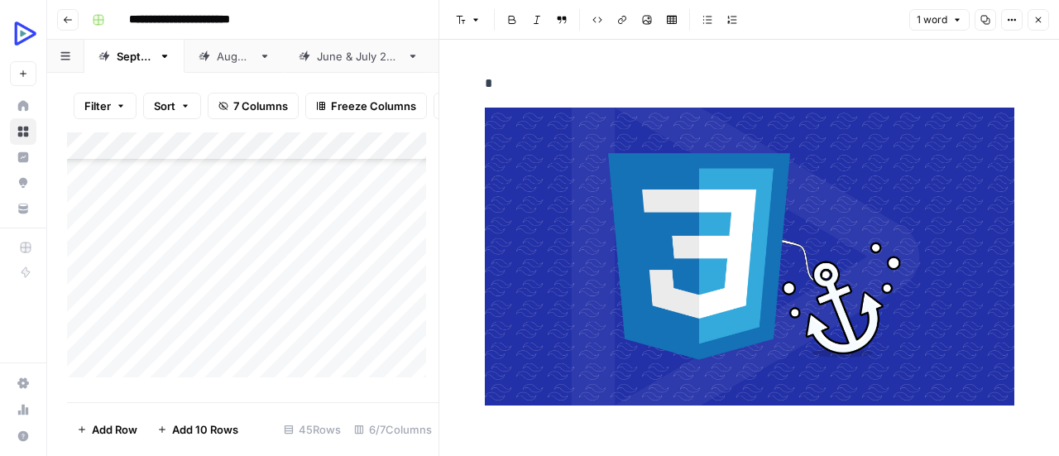
click at [835, 231] on img at bounding box center [749, 257] width 529 height 298
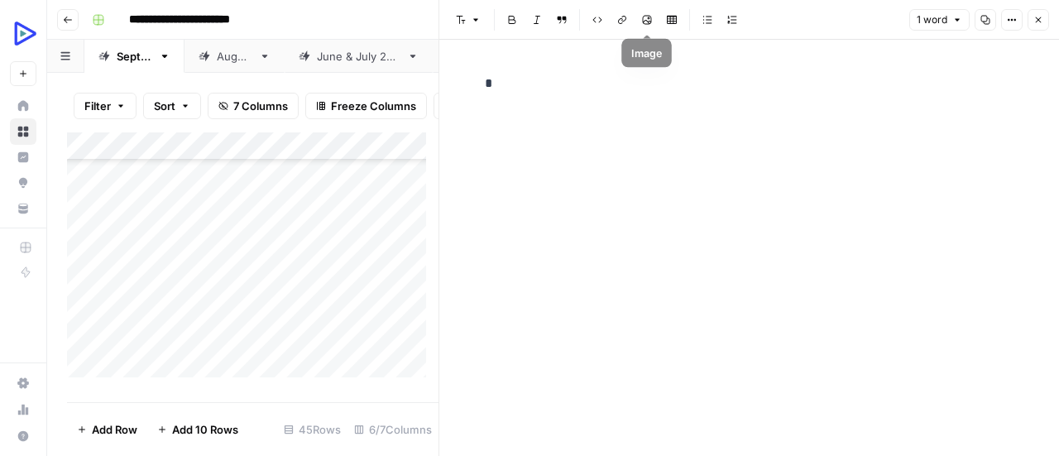
click at [643, 26] on button "Image" at bounding box center [647, 20] width 22 height 22
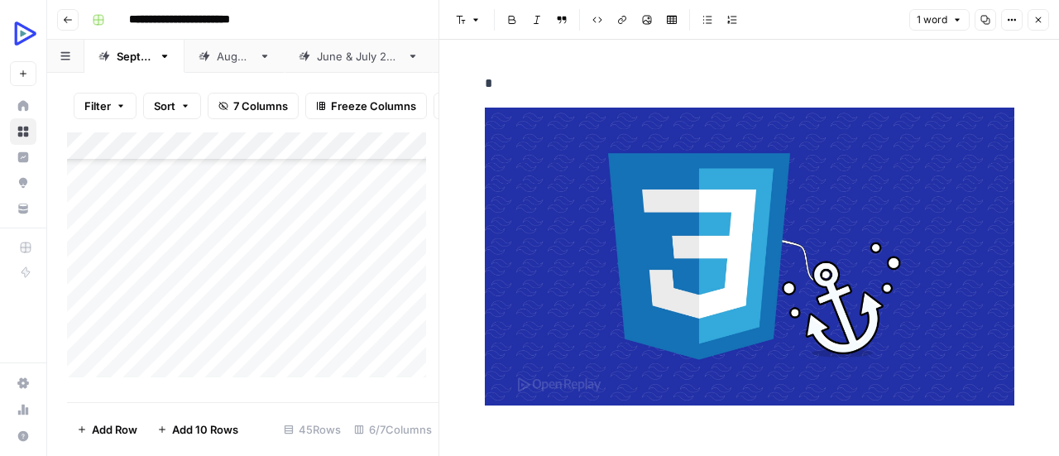
click at [1041, 17] on icon "button" at bounding box center [1038, 20] width 10 height 10
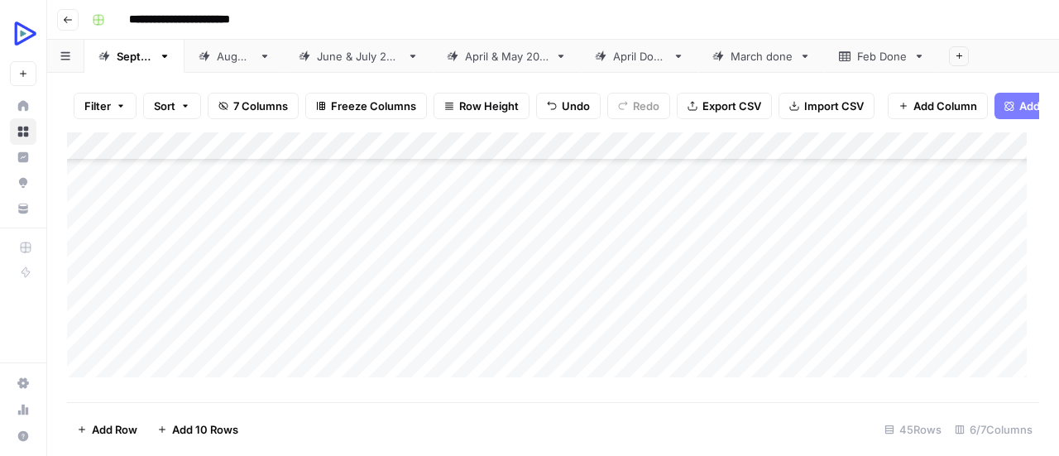
scroll to position [965, 0]
